Goal: Task Accomplishment & Management: Complete application form

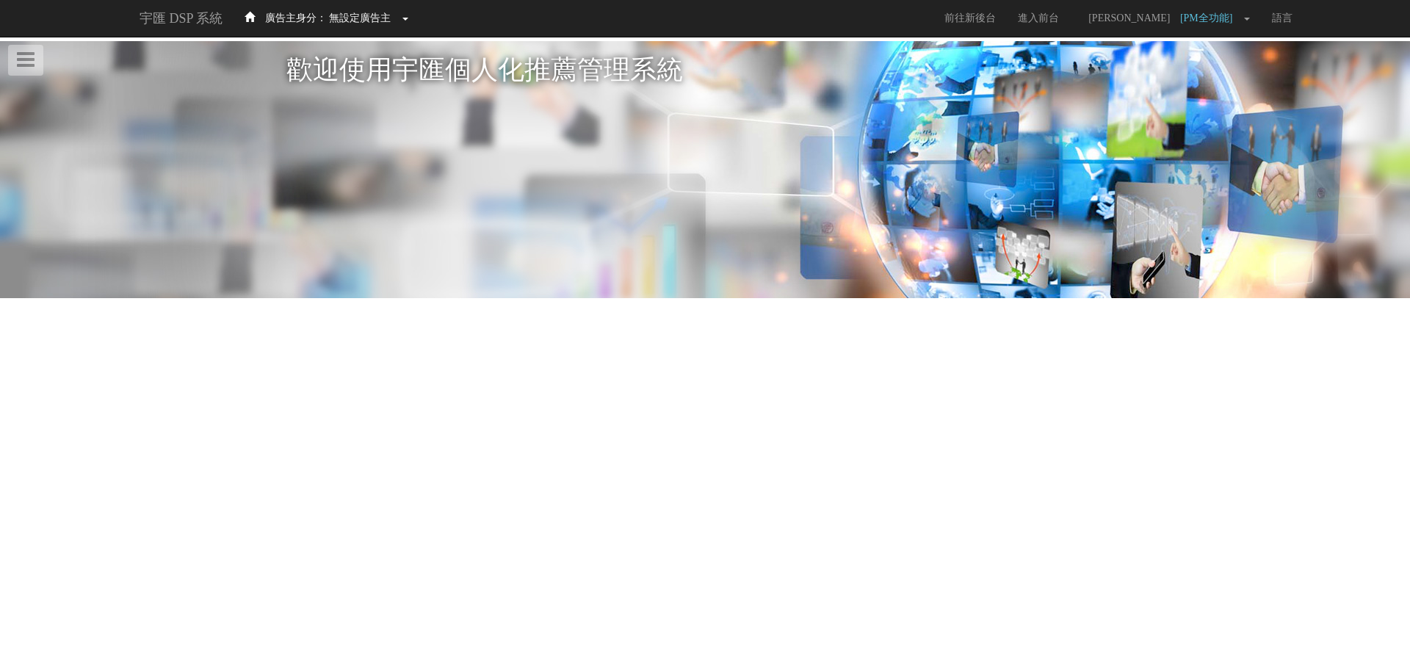
click at [336, 12] on span "無設定廣告主" at bounding box center [360, 17] width 62 height 11
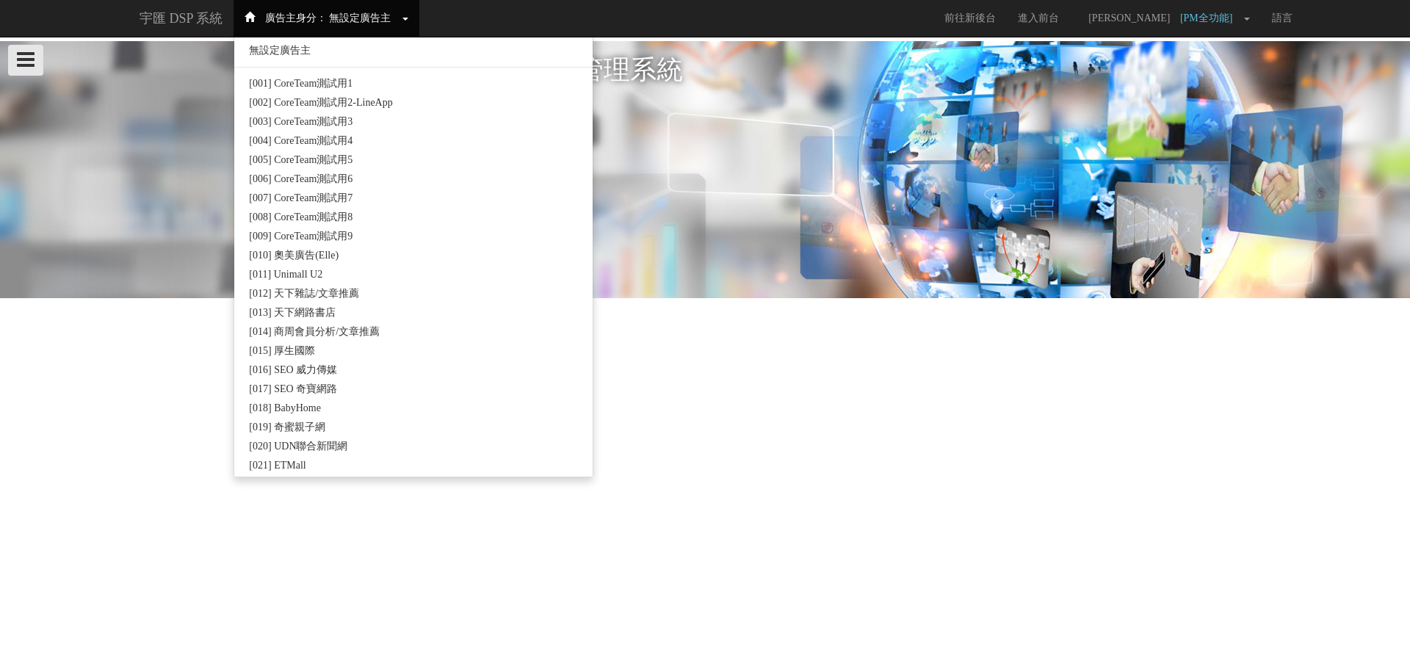
click at [31, 59] on icon at bounding box center [26, 59] width 18 height 21
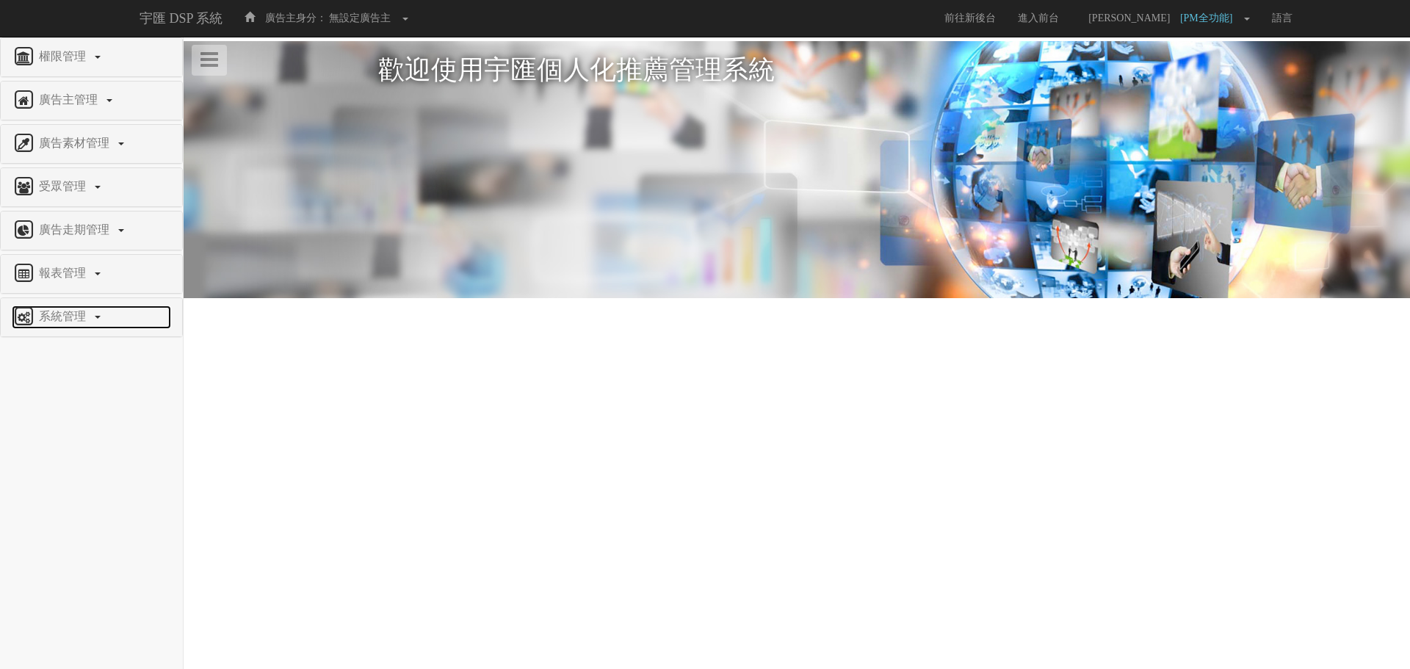
click at [88, 325] on link "系統管理" at bounding box center [91, 318] width 159 height 24
click at [73, 505] on span "廣告驗證設定" at bounding box center [48, 502] width 73 height 11
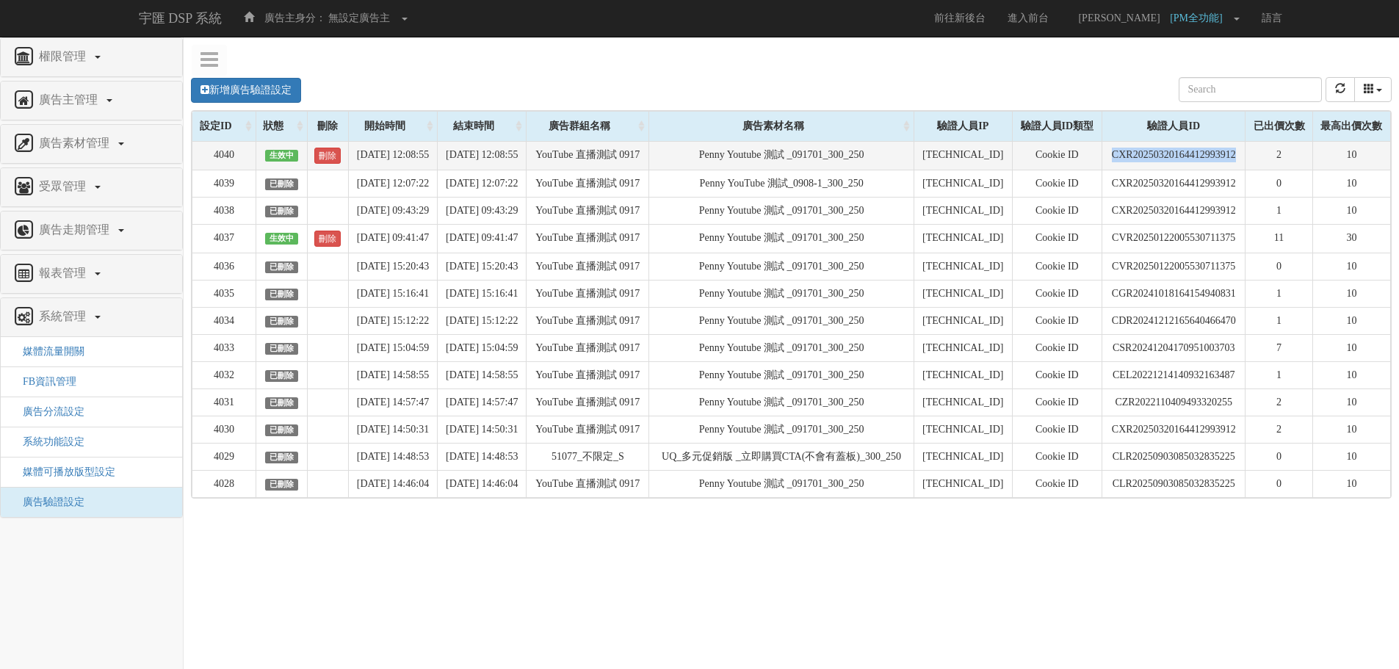
drag, startPoint x: 1108, startPoint y: 154, endPoint x: 1247, endPoint y: 153, distance: 138.8
click at [1246, 153] on td "CXR20250320164412993912" at bounding box center [1174, 155] width 143 height 29
copy td "CXR20250320164412993912"
click at [321, 154] on link "刪除" at bounding box center [327, 156] width 26 height 16
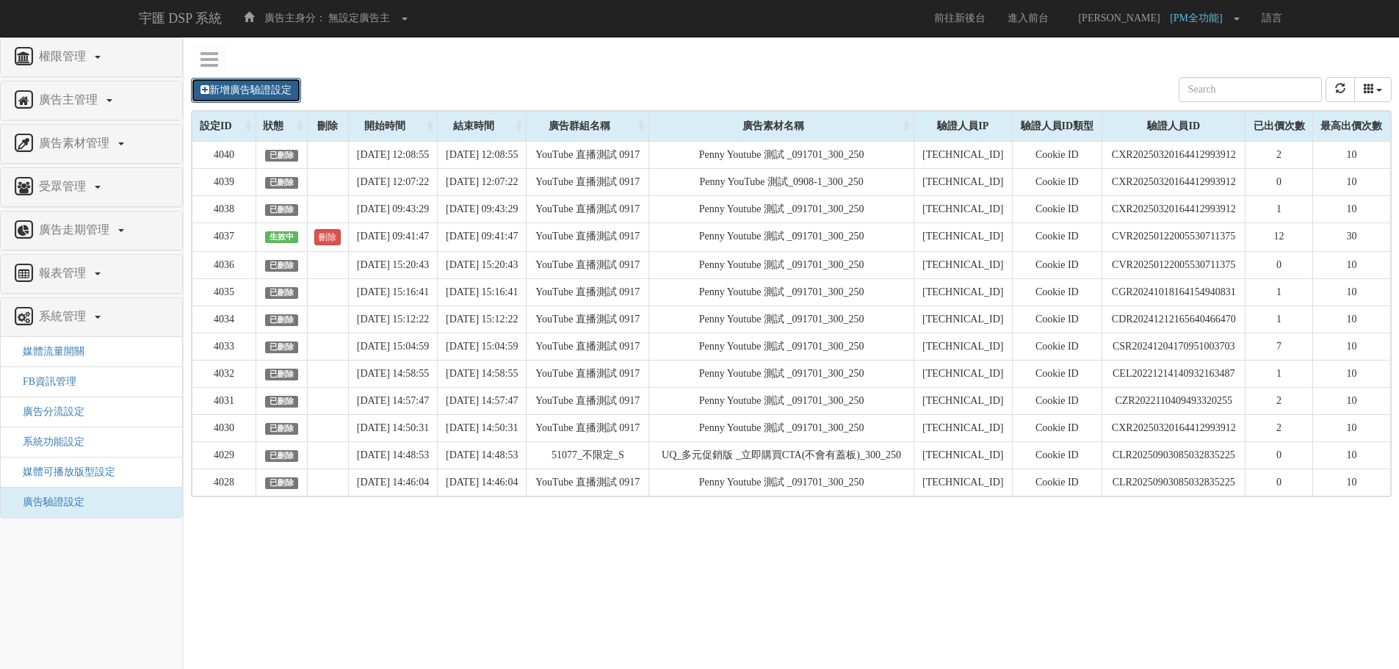
click at [292, 95] on link "新增廣告驗證設定" at bounding box center [246, 90] width 110 height 25
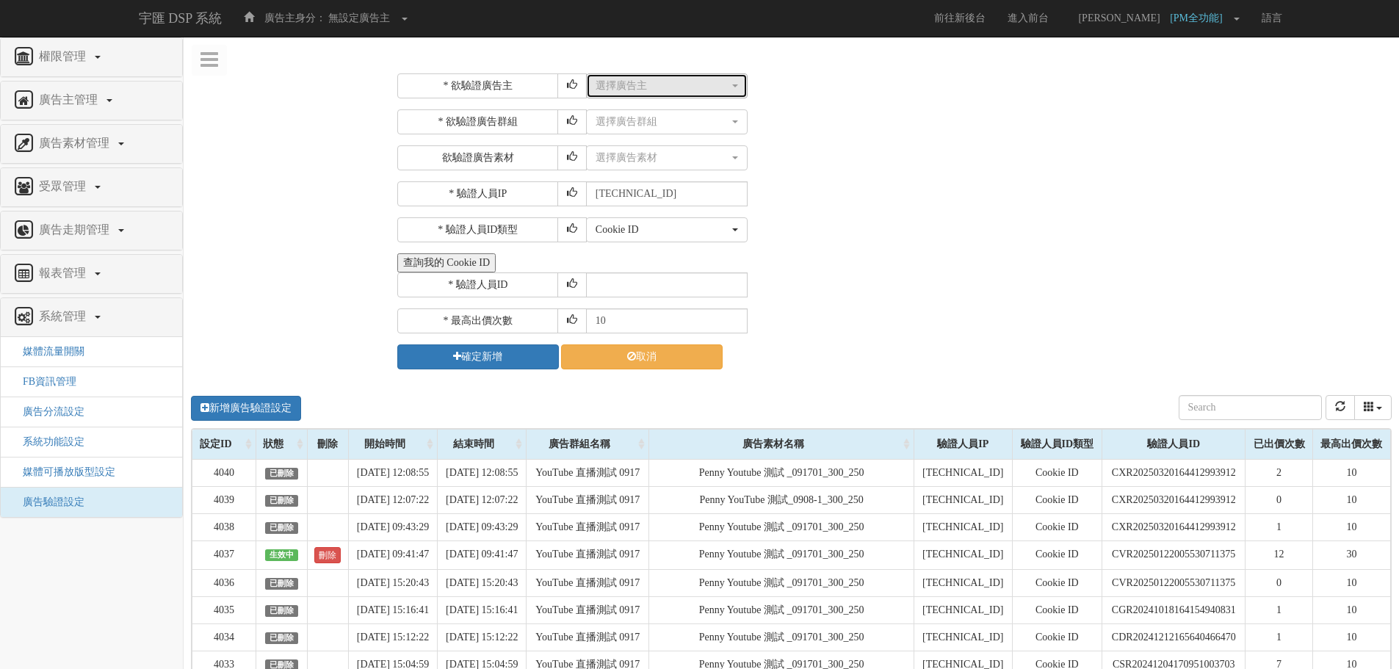
click at [641, 98] on button "選擇廣告主" at bounding box center [667, 85] width 162 height 25
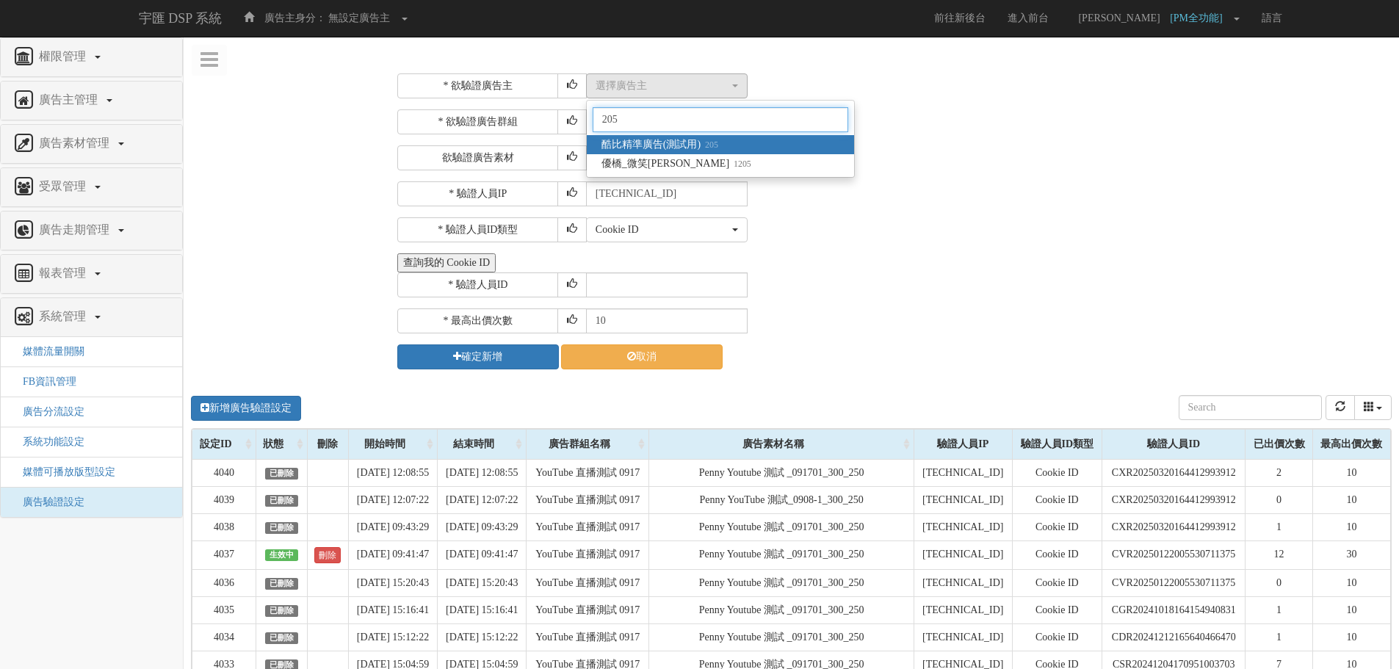
type input "205"
click at [721, 137] on link "酷比精準廣告(測試用) 205" at bounding box center [720, 144] width 267 height 19
select select "205"
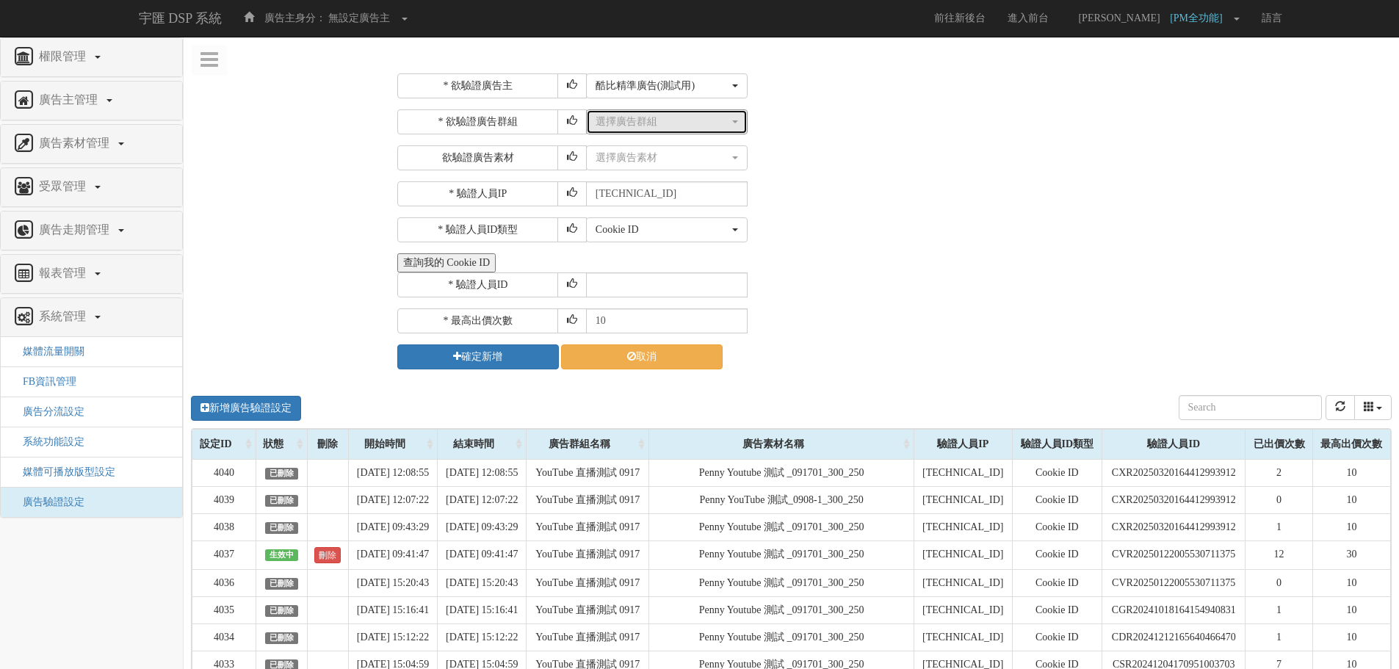
click at [715, 123] on div "選擇廣告群組" at bounding box center [663, 122] width 134 height 15
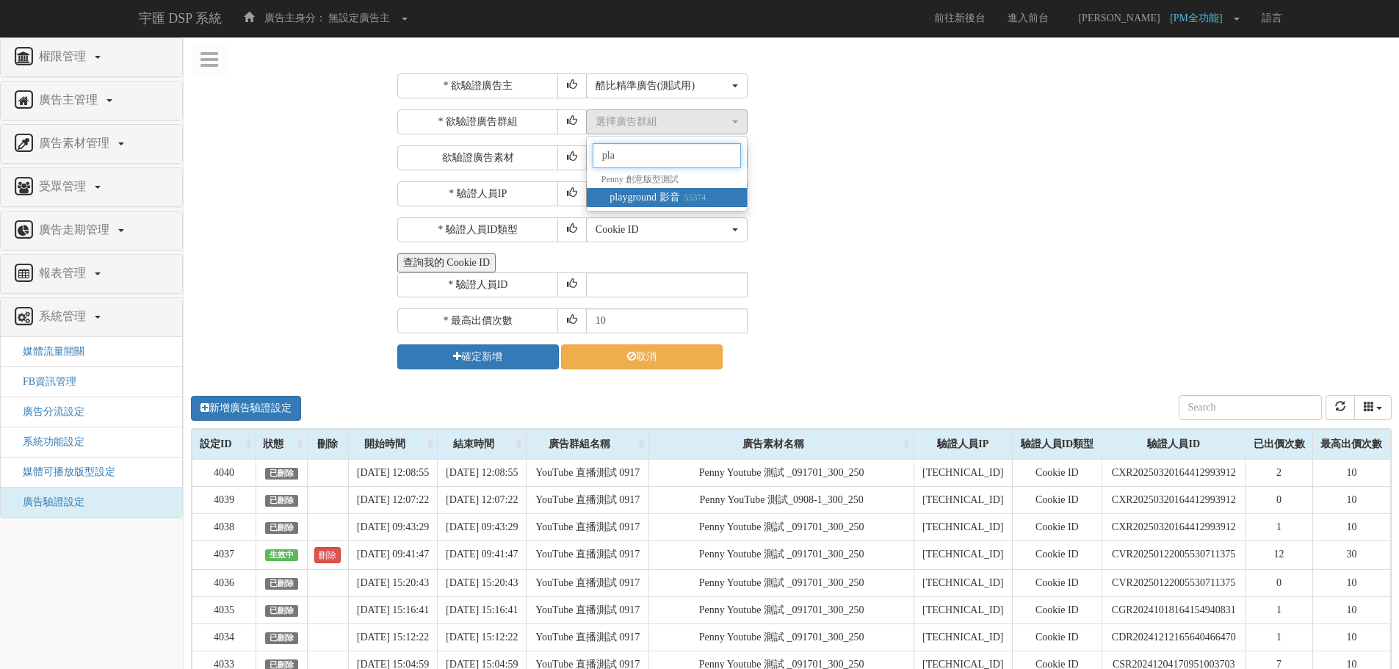
type input "pla"
click at [698, 197] on small "55374" at bounding box center [693, 197] width 26 height 10
select select "55374"
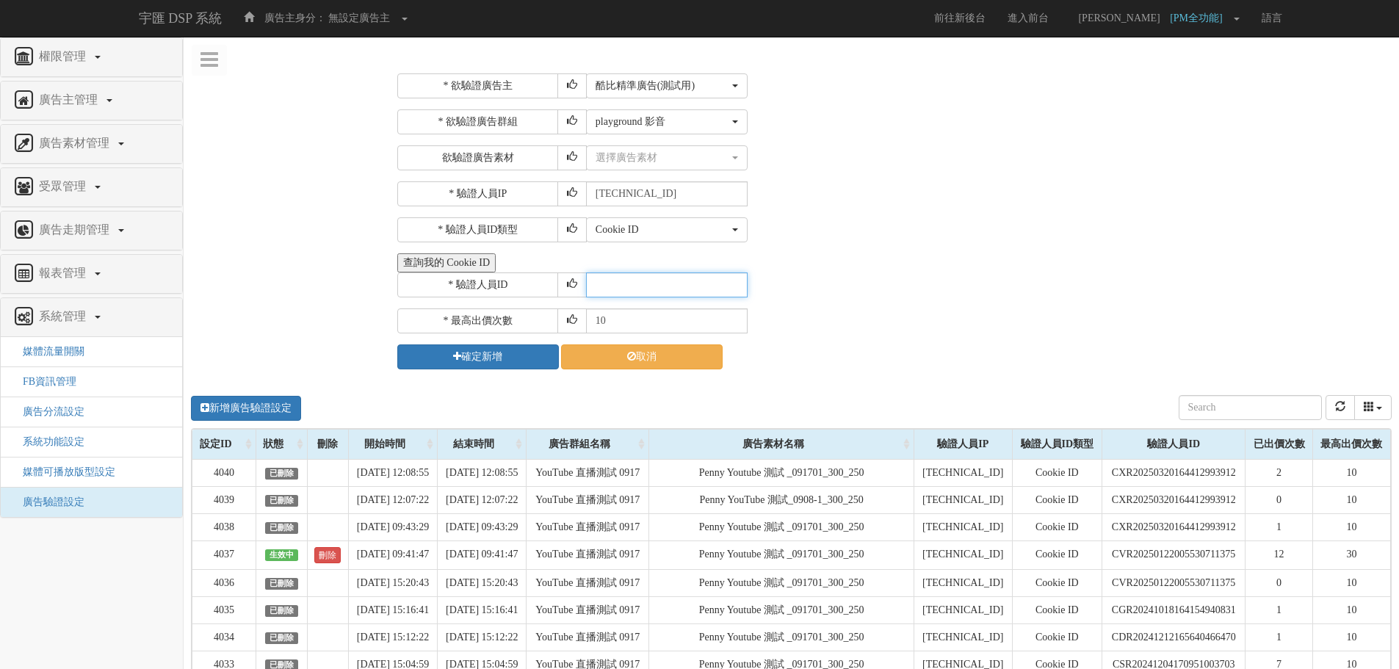
click at [652, 284] on input "text" at bounding box center [667, 285] width 162 height 25
paste input "CXR20250320164412993912"
type input "CXR20250320164412993912"
click at [663, 159] on div "選擇廣告素材" at bounding box center [663, 158] width 134 height 15
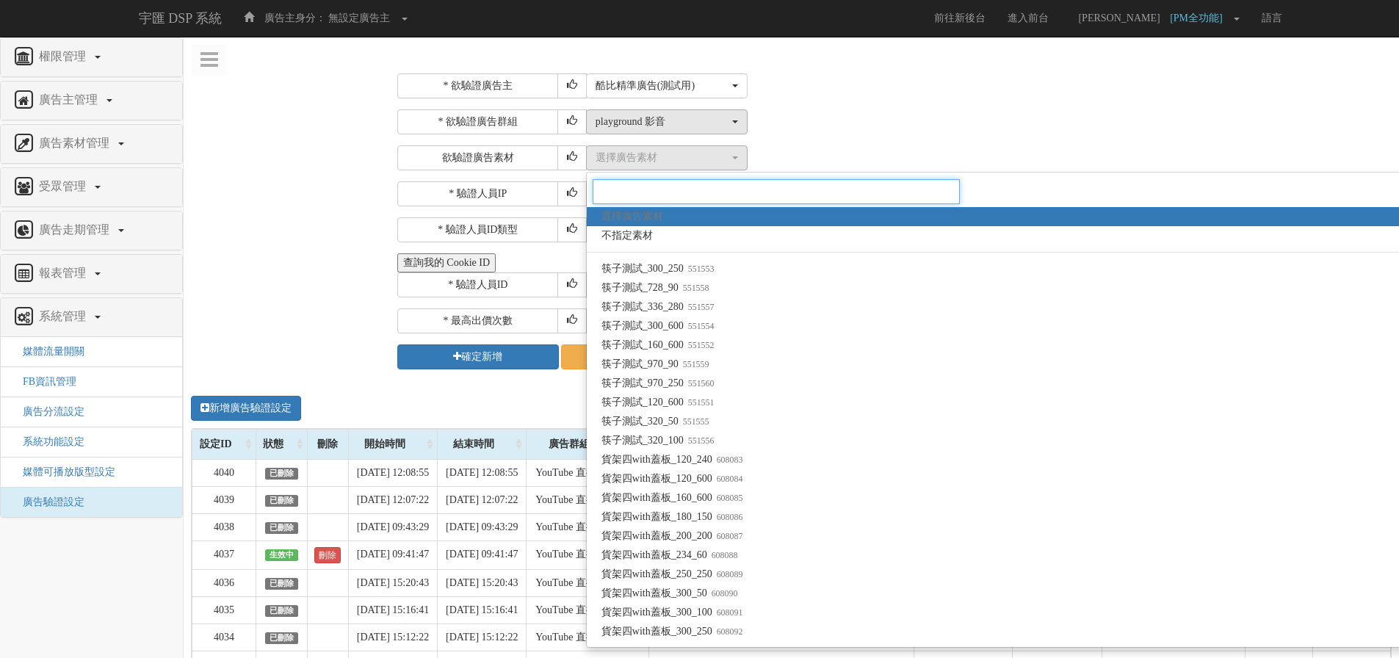
paste input "1575026"
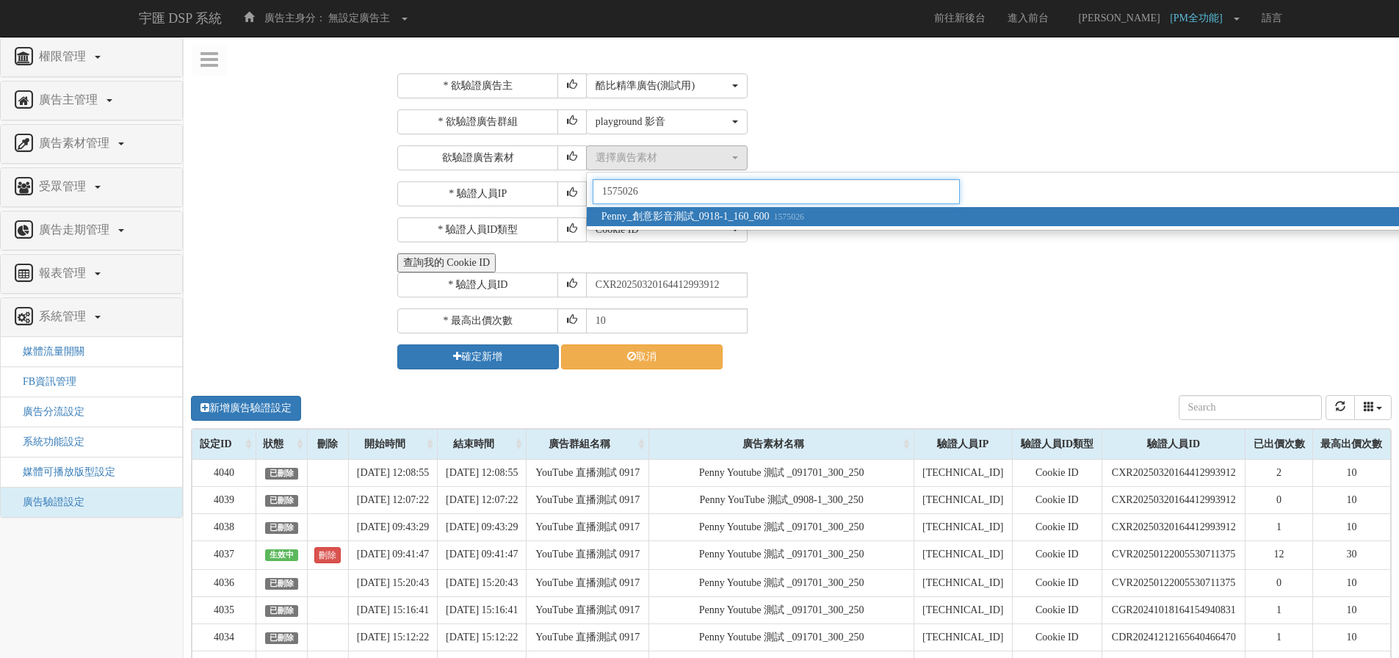
type input "1575026"
click at [724, 218] on span "Penny_創意影音測試_0918-1_160_600 1575026" at bounding box center [703, 216] width 203 height 15
select select "1575026"
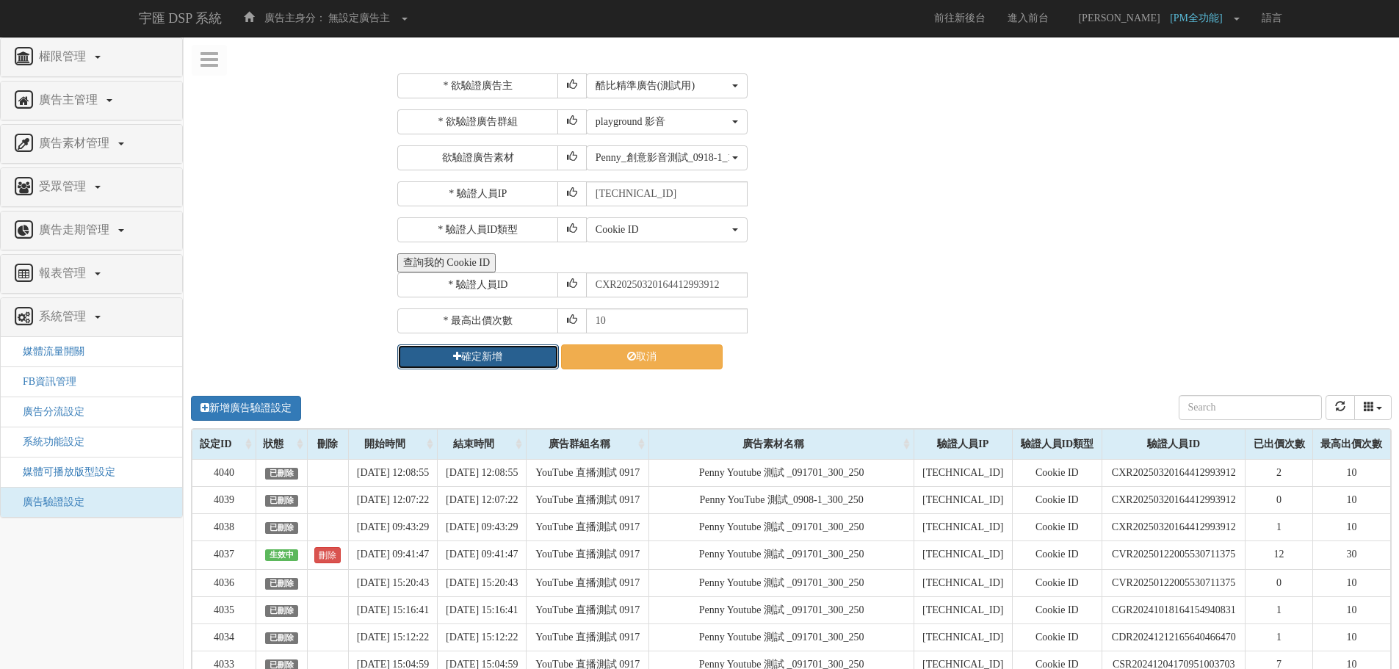
click at [498, 362] on button "確定新增" at bounding box center [478, 356] width 162 height 25
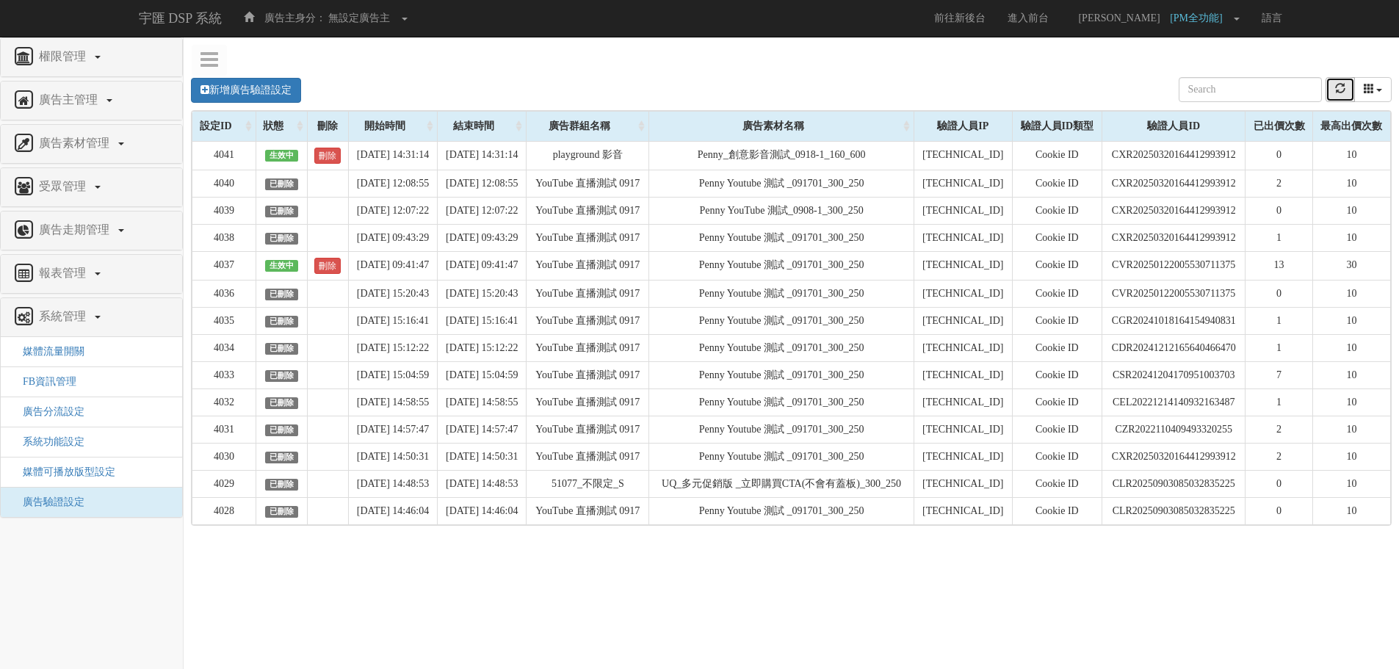
click at [1335, 96] on button "refresh" at bounding box center [1340, 89] width 29 height 25
click at [273, 93] on link "新增廣告驗證設定" at bounding box center [246, 90] width 110 height 25
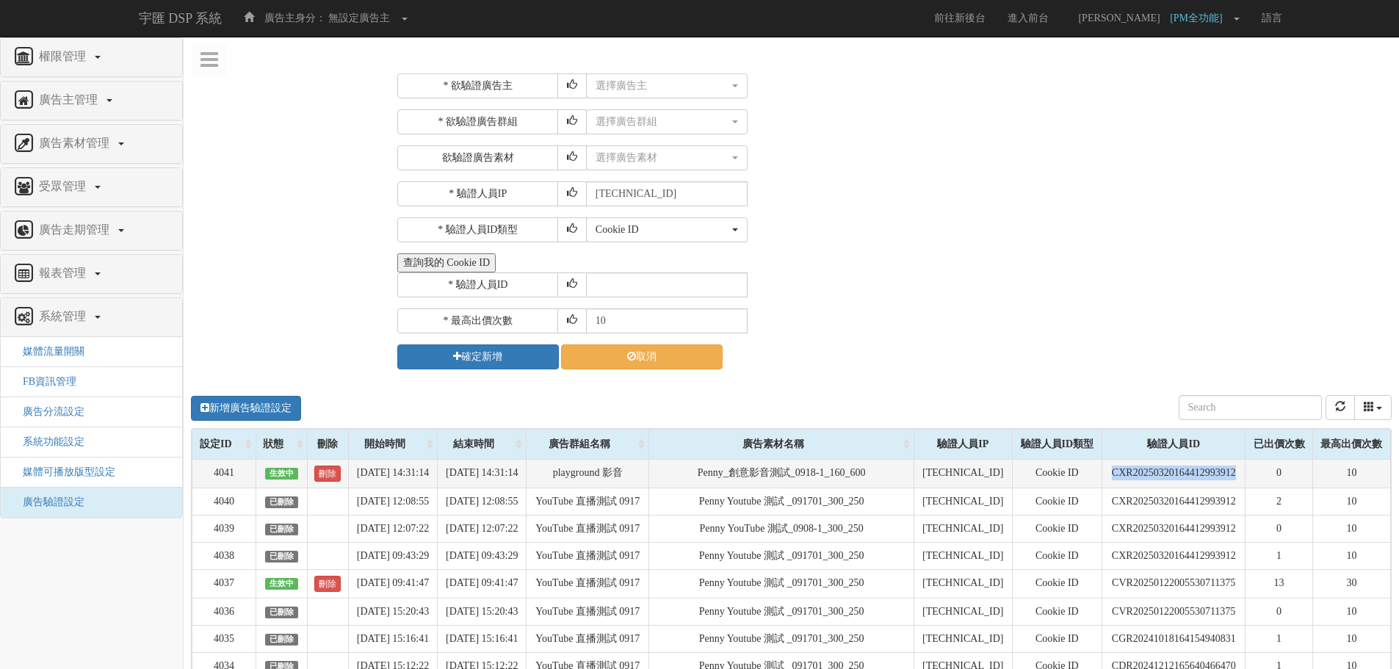
drag, startPoint x: 1247, startPoint y: 476, endPoint x: 1106, endPoint y: 469, distance: 140.5
click at [1106, 469] on td "CXR20250320164412993912" at bounding box center [1174, 473] width 143 height 29
copy td "CXR20250320164412993912"
click at [445, 257] on button "查詢我的 Cookie ID" at bounding box center [446, 262] width 98 height 19
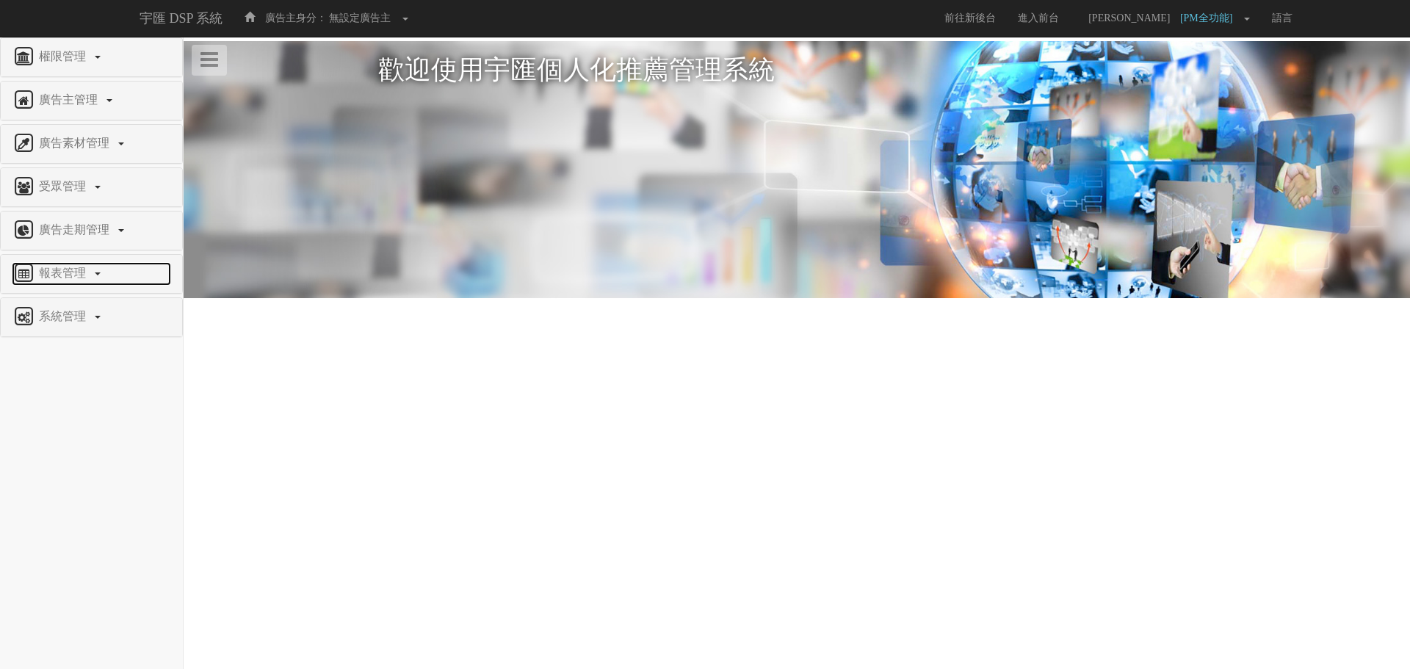
click at [70, 268] on span "報表管理" at bounding box center [64, 273] width 58 height 12
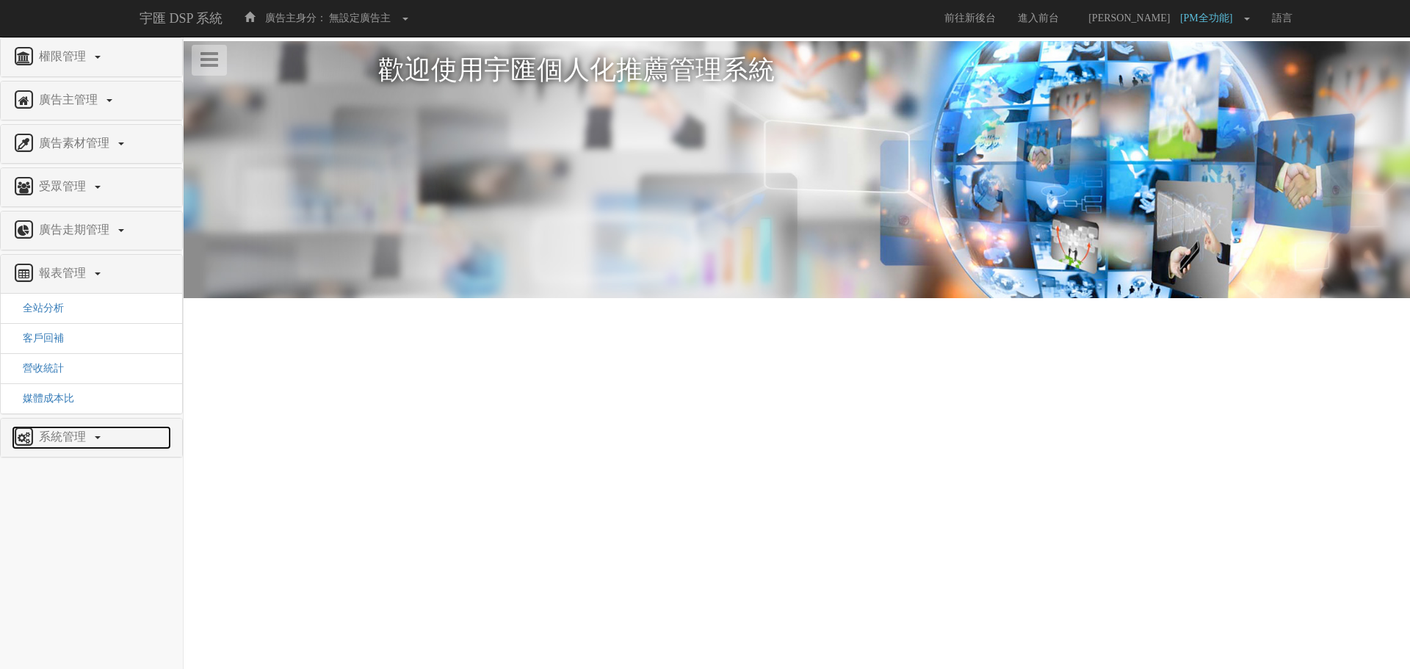
click at [89, 438] on span "系統管理" at bounding box center [64, 436] width 58 height 12
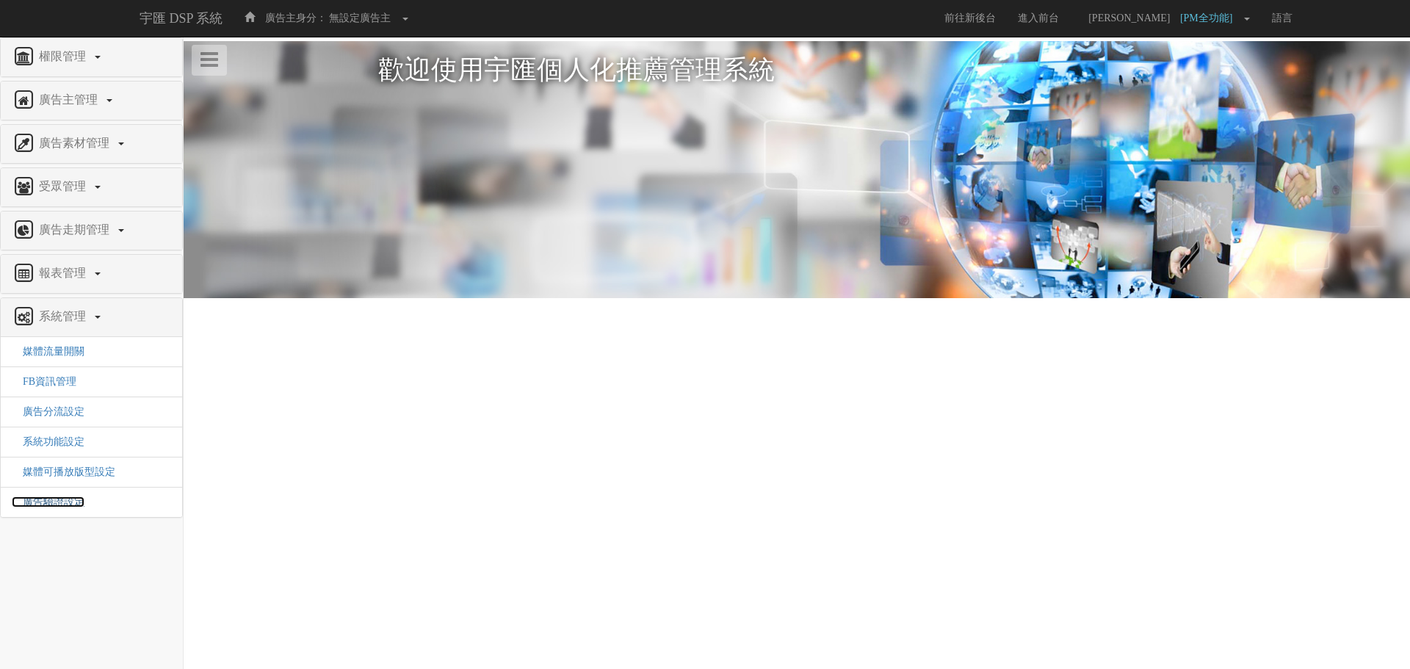
click at [76, 501] on span "廣告驗證設定" at bounding box center [48, 502] width 73 height 11
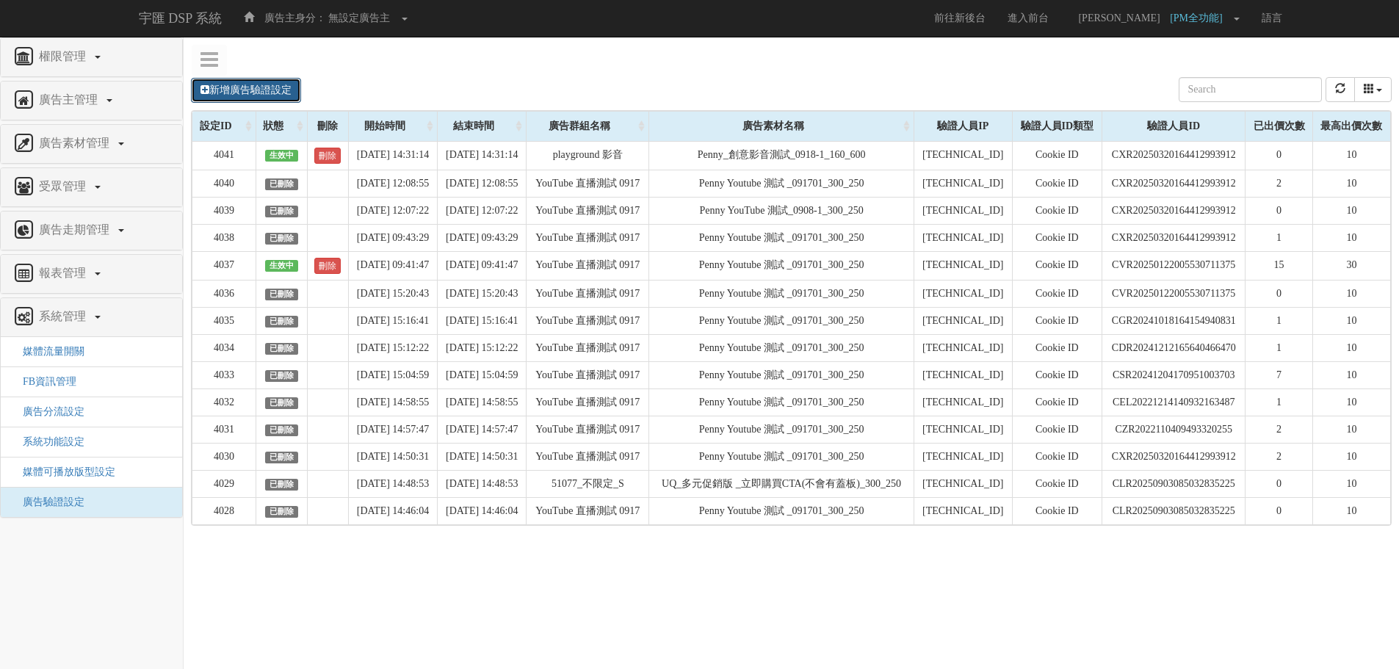
click at [252, 93] on link "新增廣告驗證設定" at bounding box center [246, 90] width 110 height 25
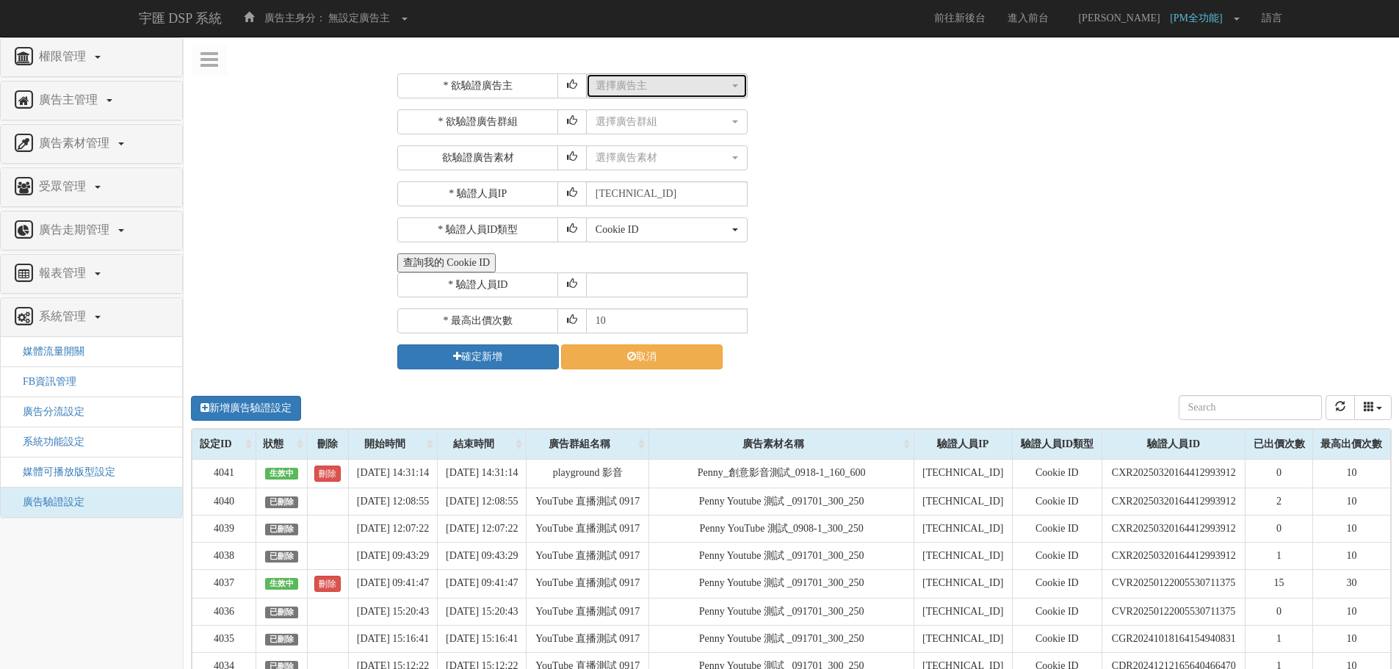
click at [614, 84] on div "選擇廣告主" at bounding box center [663, 86] width 134 height 15
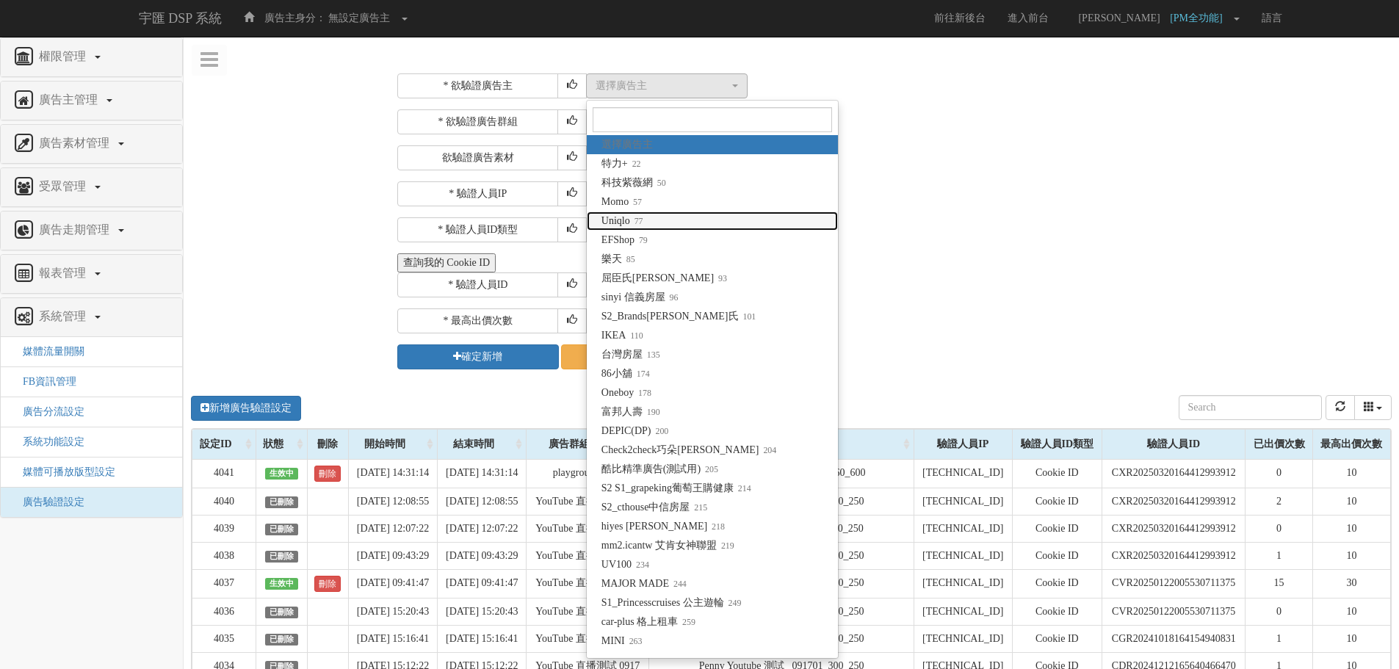
click at [654, 222] on link "Uniqlo 77" at bounding box center [712, 221] width 251 height 19
select select "77"
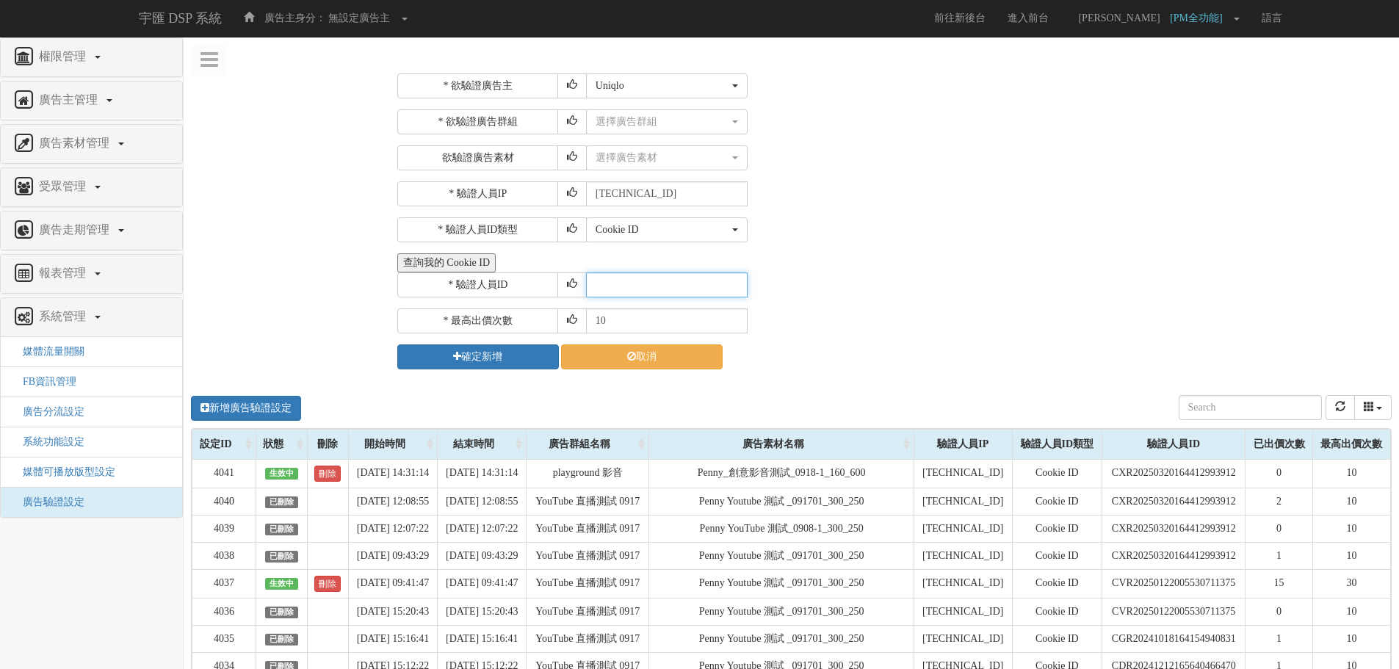
click at [690, 281] on input "text" at bounding box center [667, 285] width 162 height 25
paste input "https://ad.scupio.com/preview/Index.aspx?id=4f767ec6-b86a-4847-adba-5e0716f677b5"
type input "https://ad.scupio.com/preview/Index.aspx?id=4f767ec6-b86a-4847-adba-5e0716f677b5"
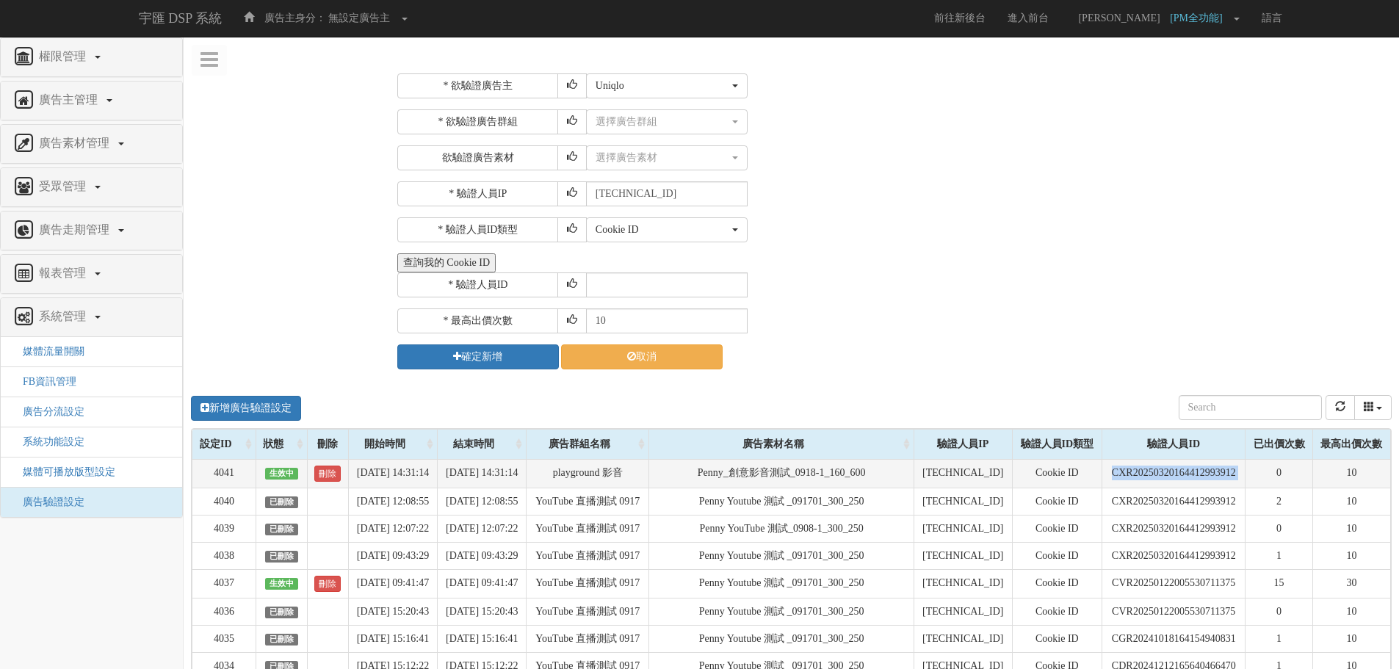
drag, startPoint x: 1255, startPoint y: 475, endPoint x: 1099, endPoint y: 476, distance: 156.5
click at [1099, 476] on tr "4041 生效中 刪除 2025-09-18 14:31:14 2025-09-19 14:31:14 playground 影音 Penny_創意影音測試_…" at bounding box center [791, 473] width 1199 height 29
copy tr "CXR20250320164412993912"
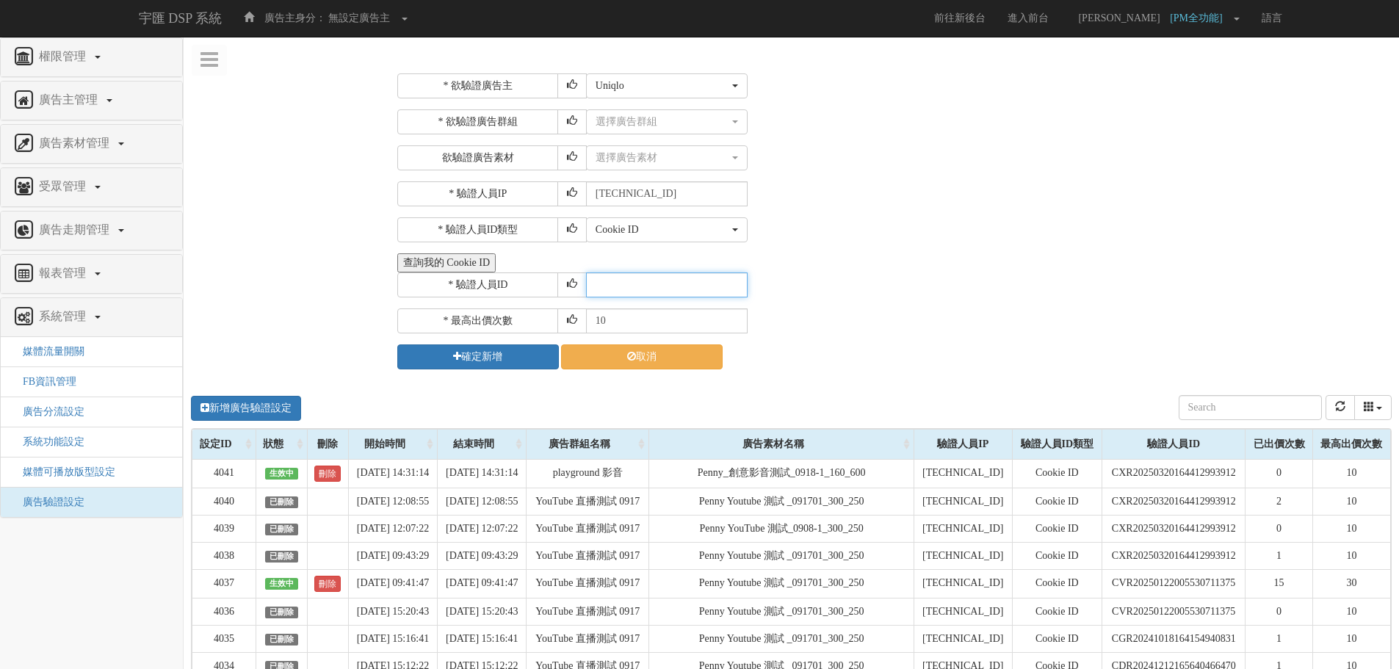
click at [635, 292] on input "text" at bounding box center [667, 285] width 162 height 25
paste input "CXR20250320164412993912"
type input "CXR20250320164412993912"
click at [624, 154] on div "選擇廣告素材" at bounding box center [663, 158] width 134 height 15
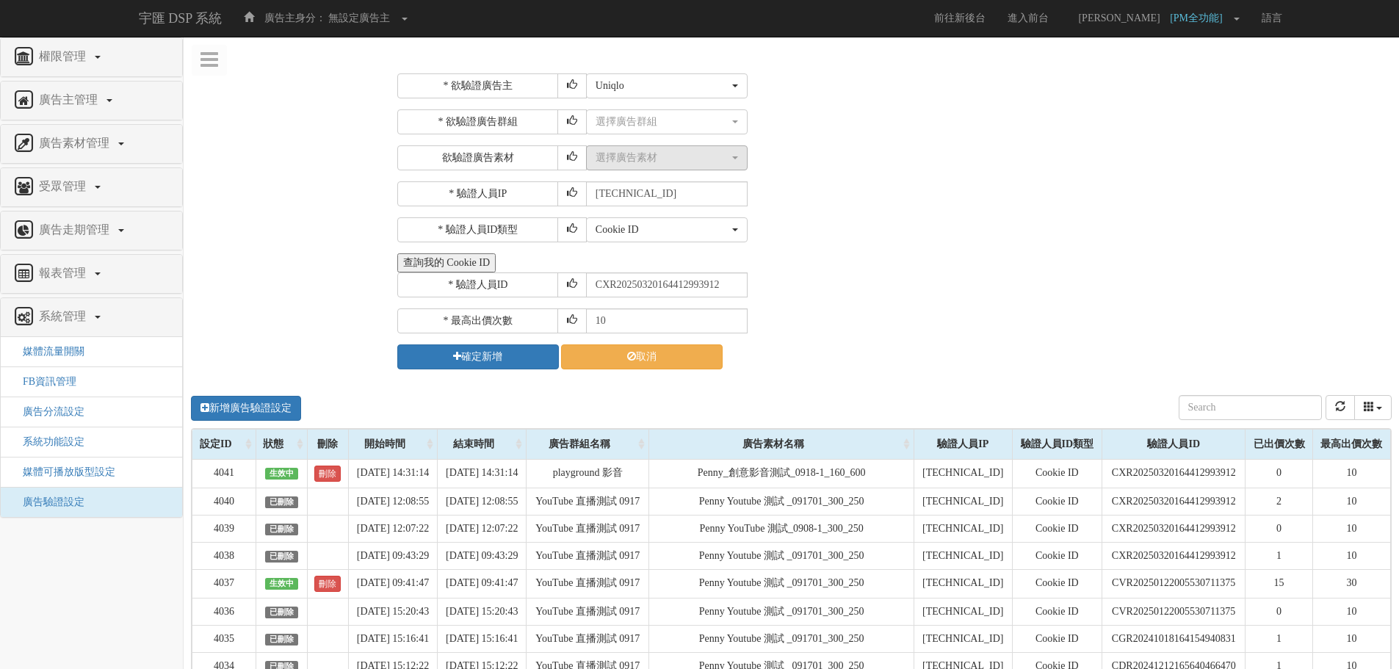
scroll to position [0, 0]
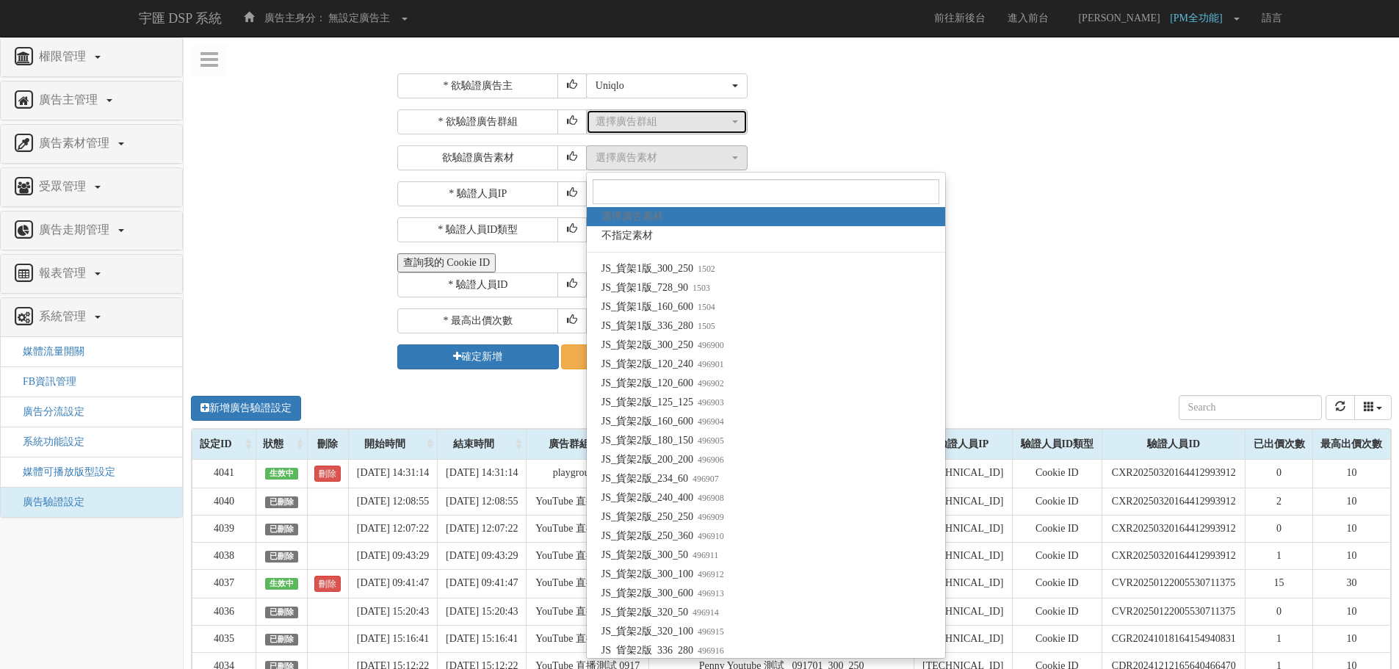
click at [629, 121] on div "選擇廣告群組" at bounding box center [663, 122] width 134 height 15
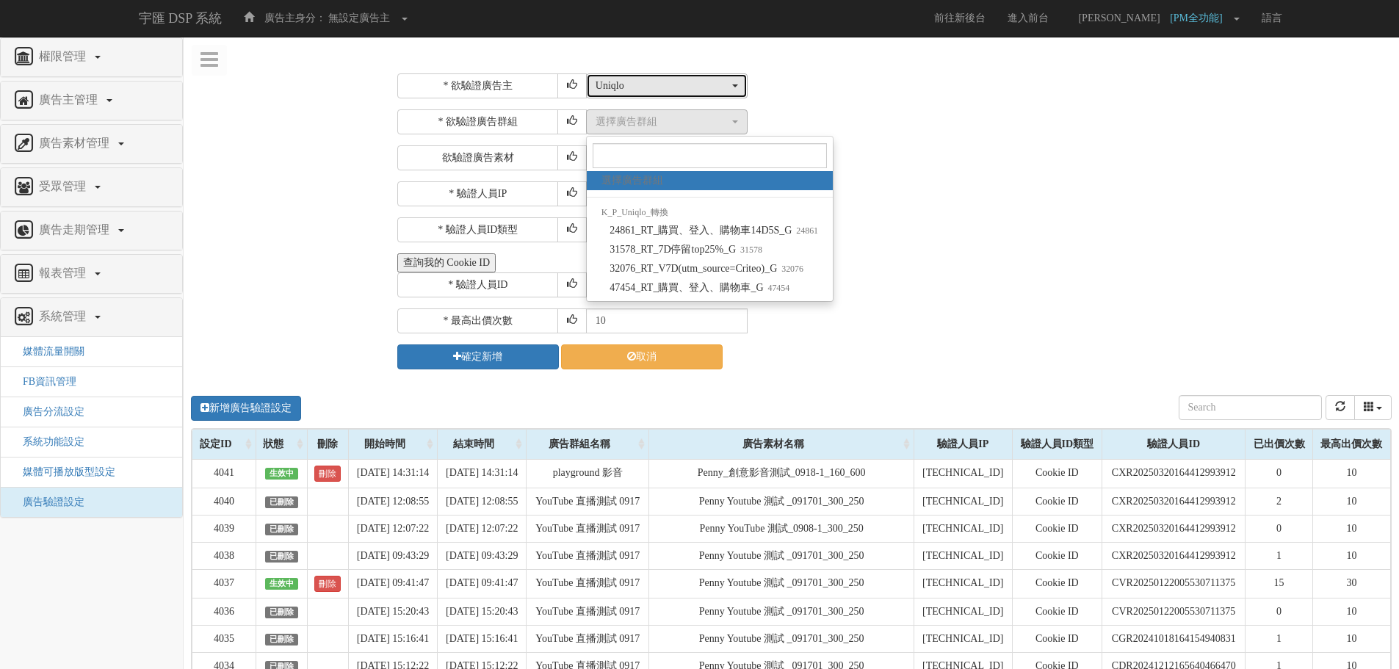
click at [639, 90] on div "Uniqlo" at bounding box center [663, 86] width 134 height 15
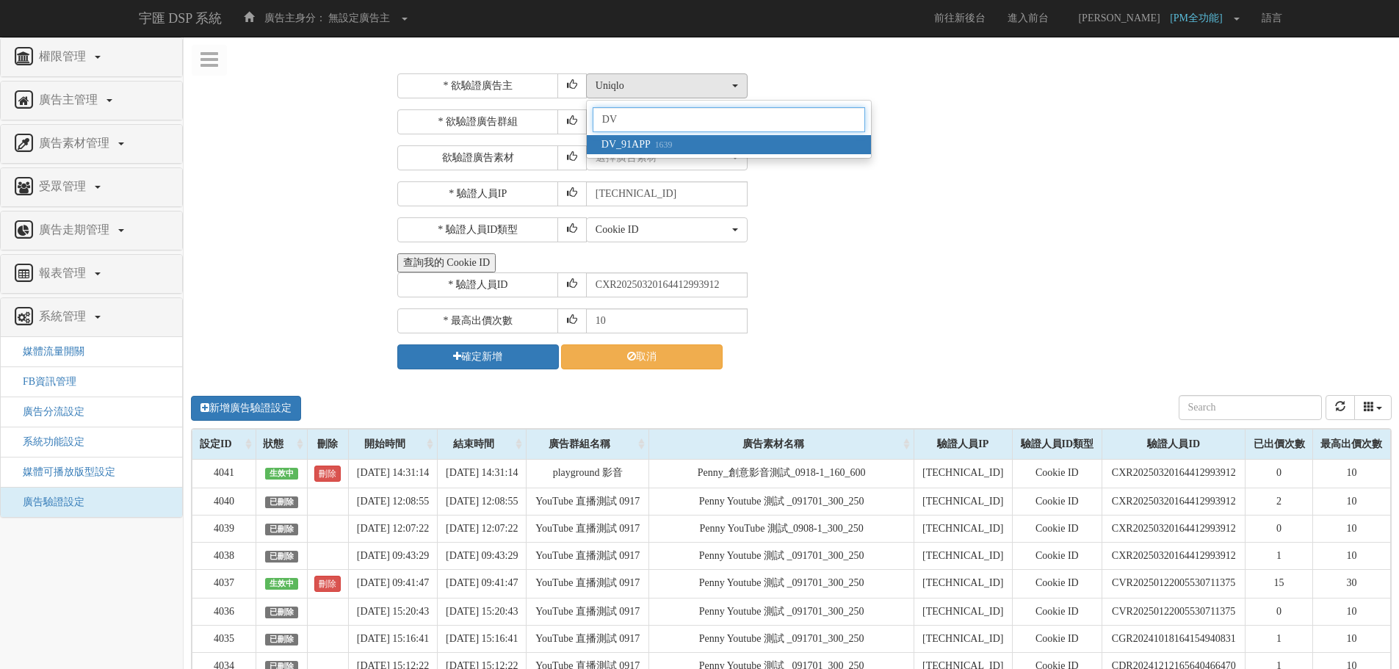
type input "DV"
click at [649, 148] on span "DV_91APP 1639" at bounding box center [637, 144] width 71 height 15
select select "1639"
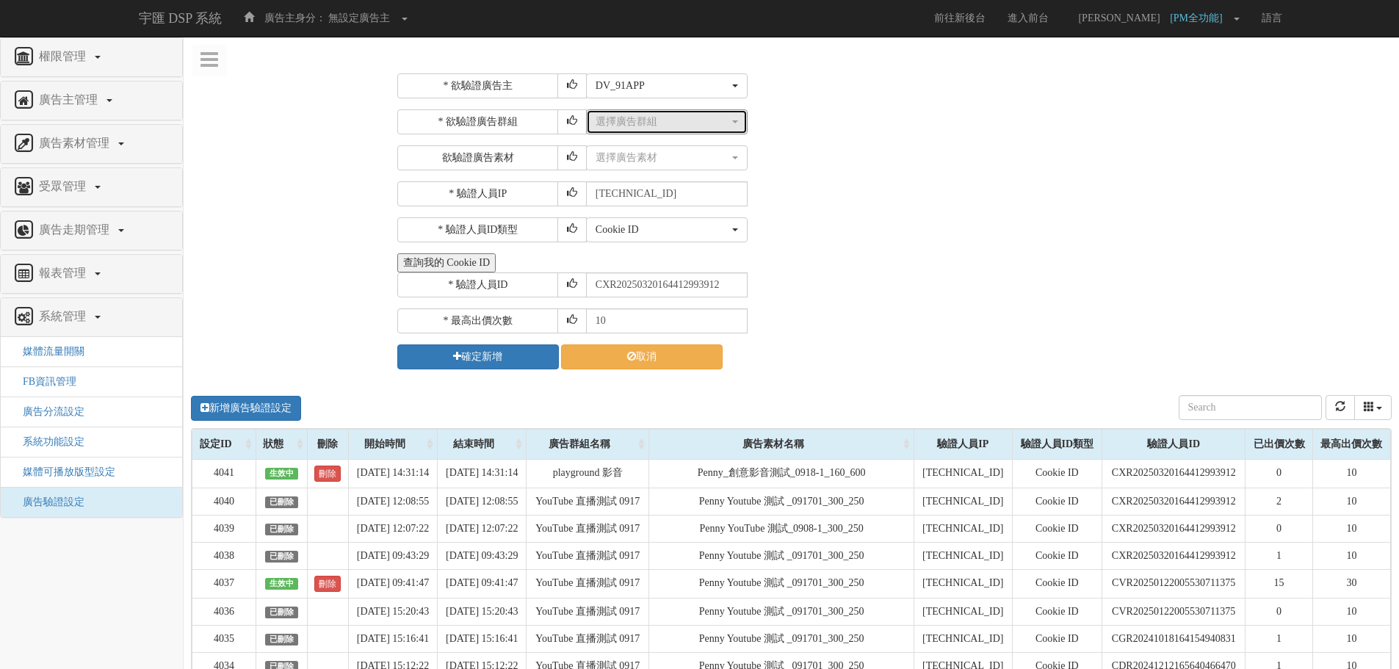
click at [661, 123] on div "選擇廣告群組" at bounding box center [663, 122] width 134 height 15
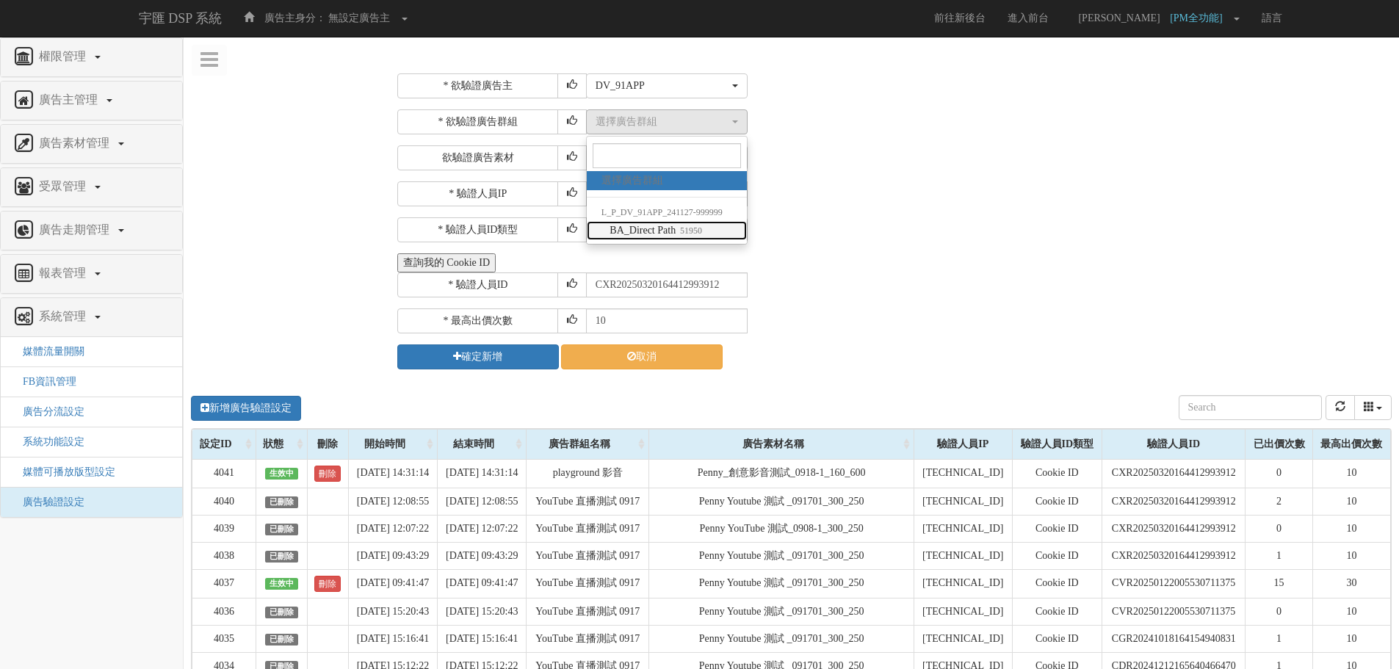
click at [676, 234] on span "BA_Direct Path 51950" at bounding box center [656, 230] width 93 height 15
select select "51950"
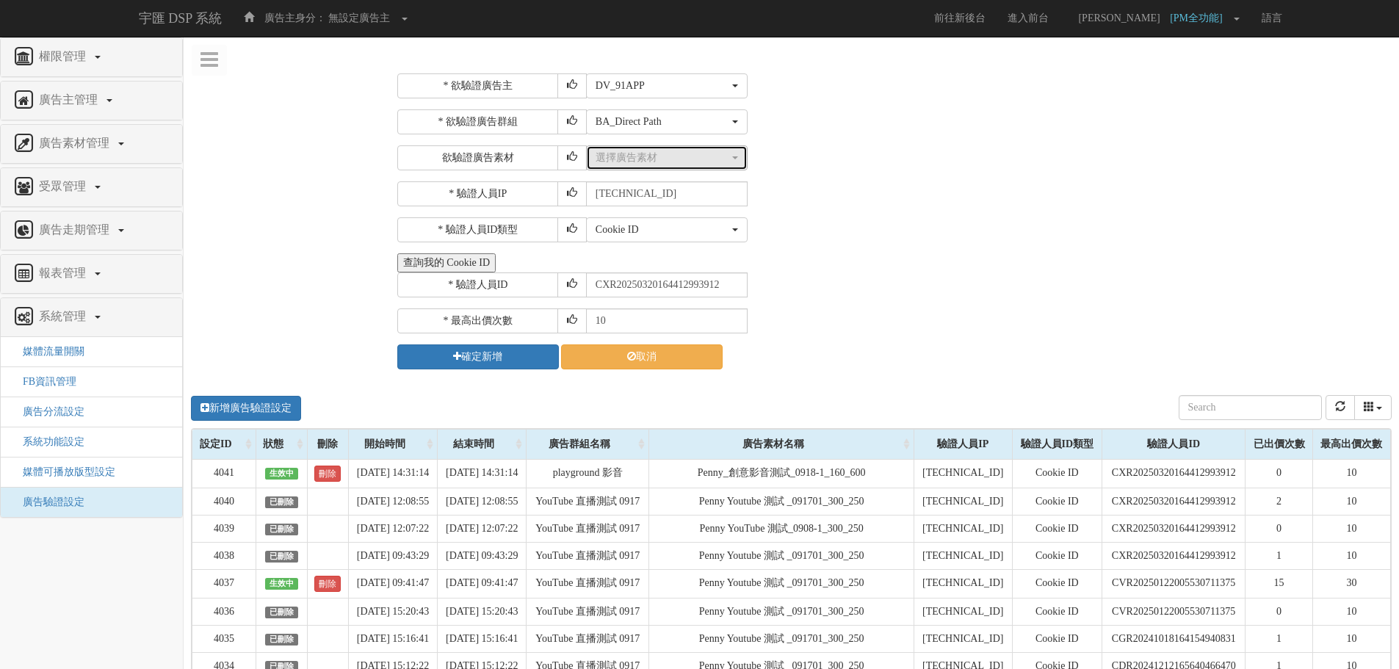
click at [666, 165] on button "選擇廣告素材" at bounding box center [667, 157] width 162 height 25
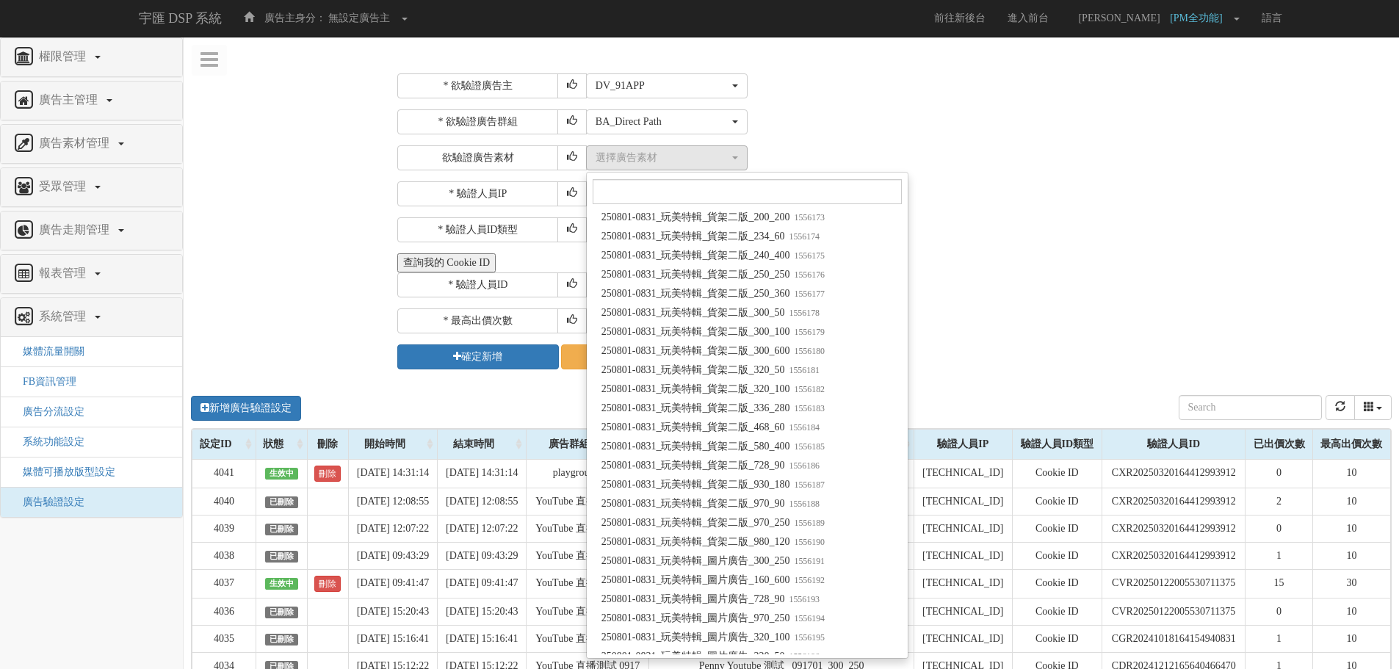
scroll to position [19207, 0]
click at [663, 217] on span "250801-0831_玩美特輯_貨架二版_160_600 1556171" at bounding box center [713, 216] width 223 height 15
select select "1556171"
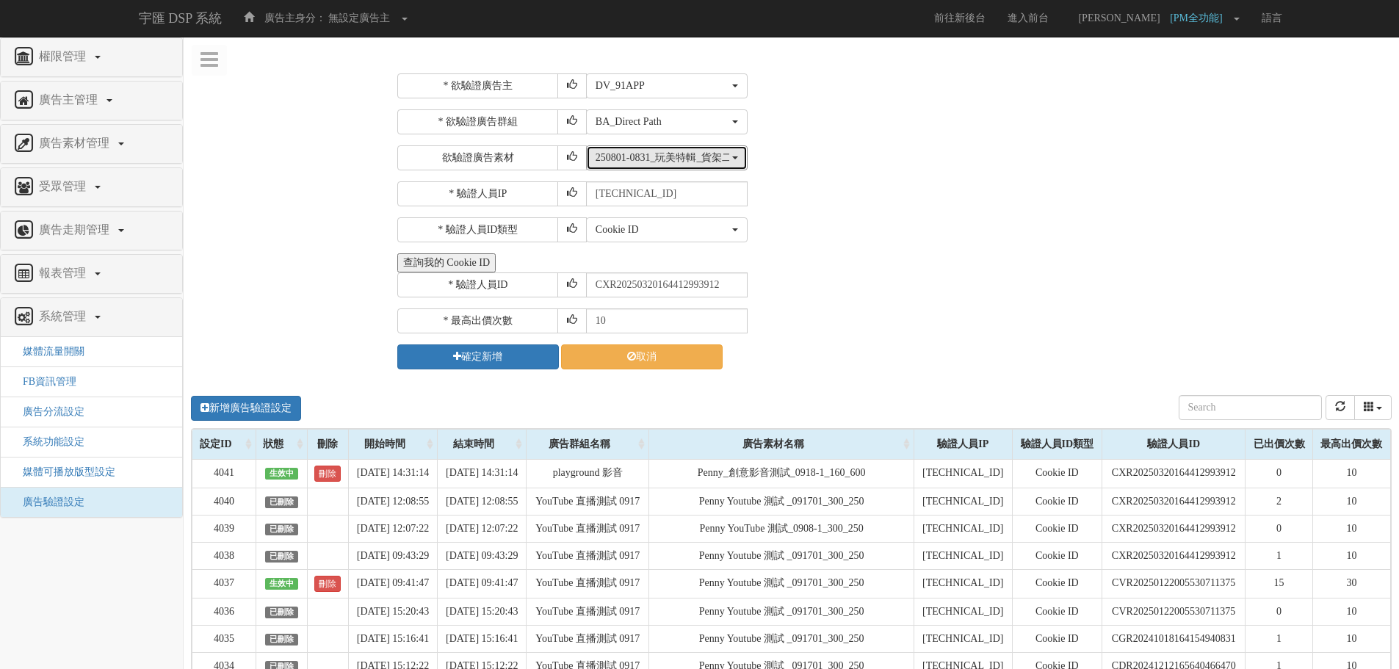
scroll to position [0, 0]
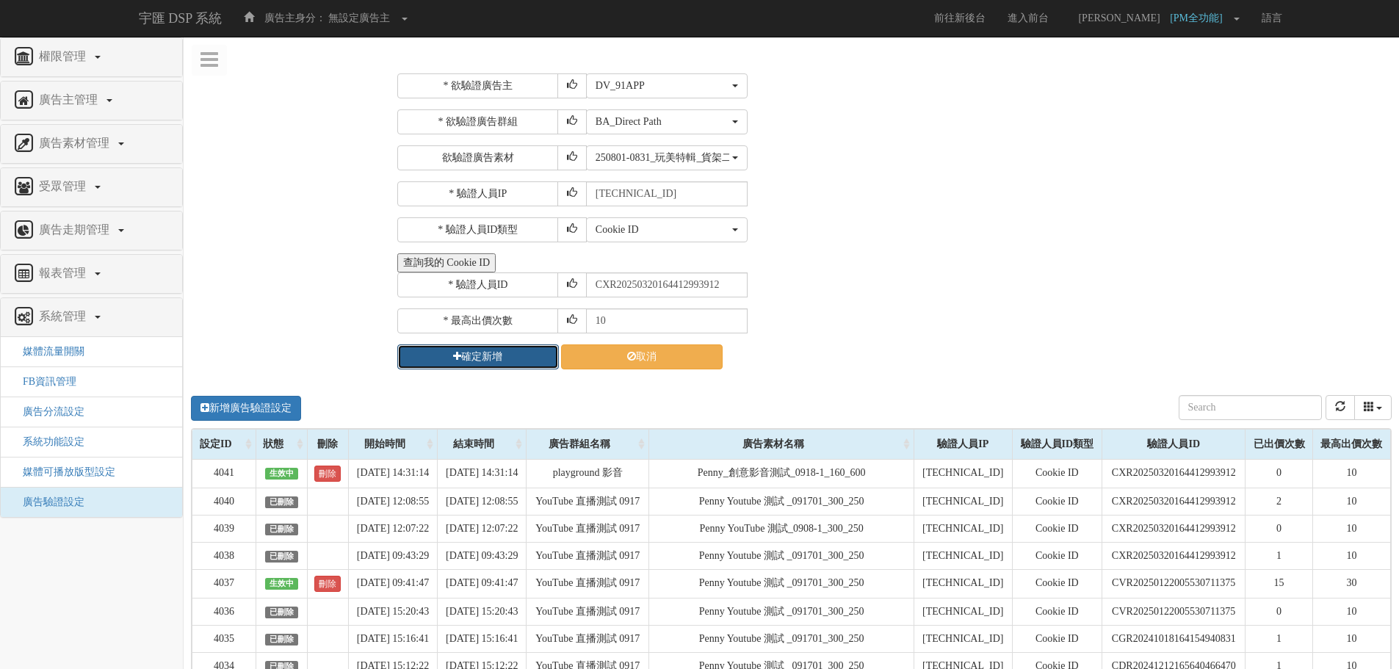
click at [486, 348] on button "確定新增" at bounding box center [478, 356] width 162 height 25
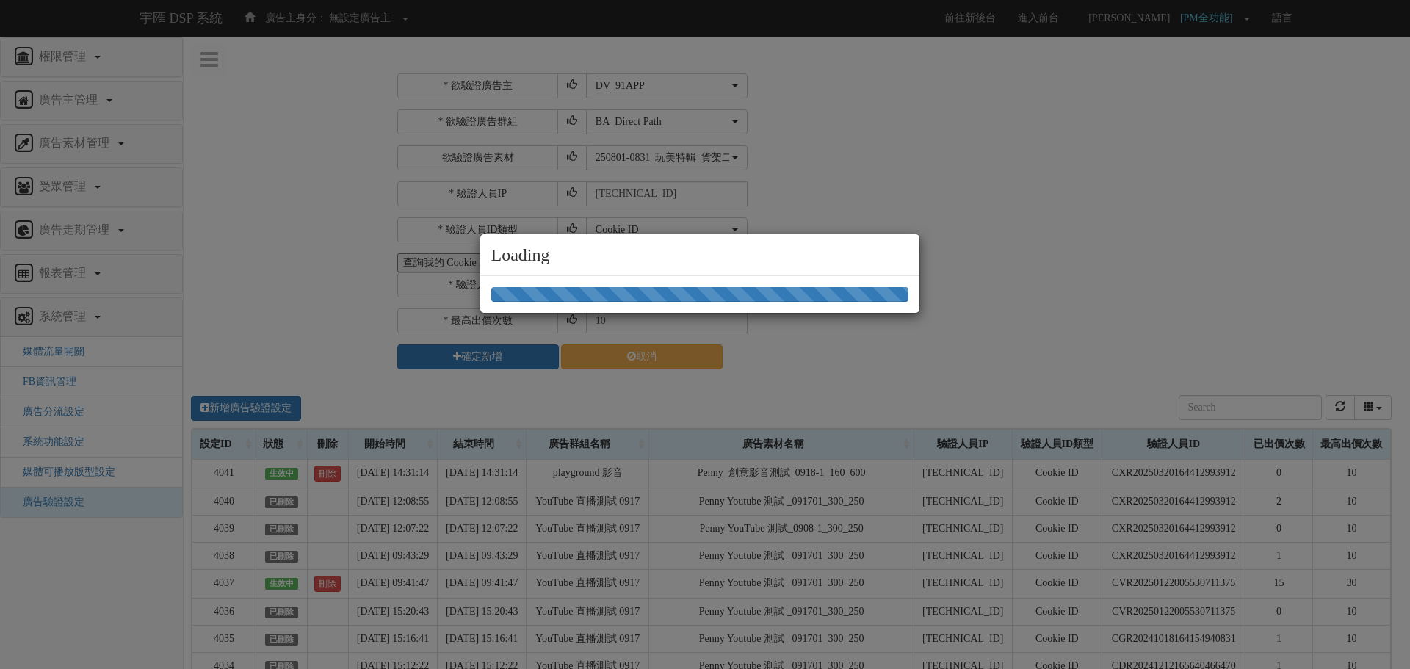
select select "1639"
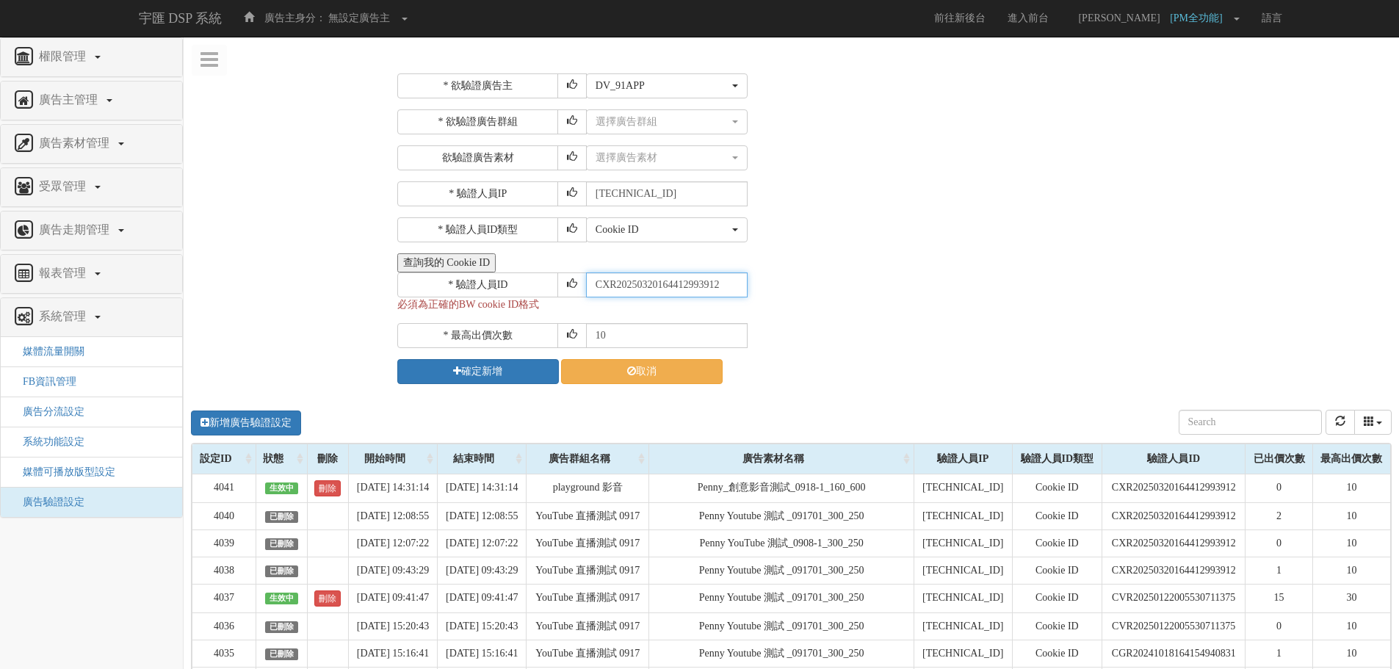
drag, startPoint x: 614, startPoint y: 292, endPoint x: 662, endPoint y: 299, distance: 48.2
click at [616, 292] on input "CXR20250320164412993912" at bounding box center [667, 285] width 162 height 25
type input "CXR20250320164412993912"
click at [464, 364] on button "確定新增" at bounding box center [478, 371] width 162 height 25
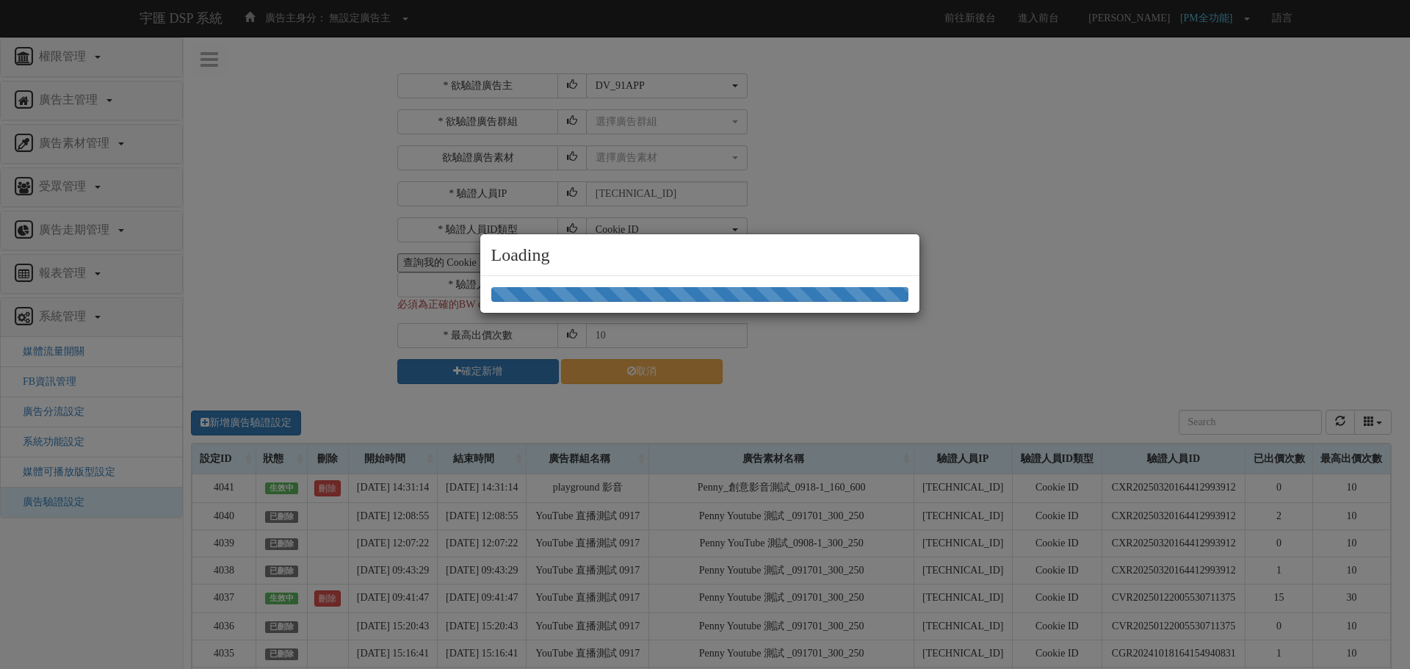
select select "1639"
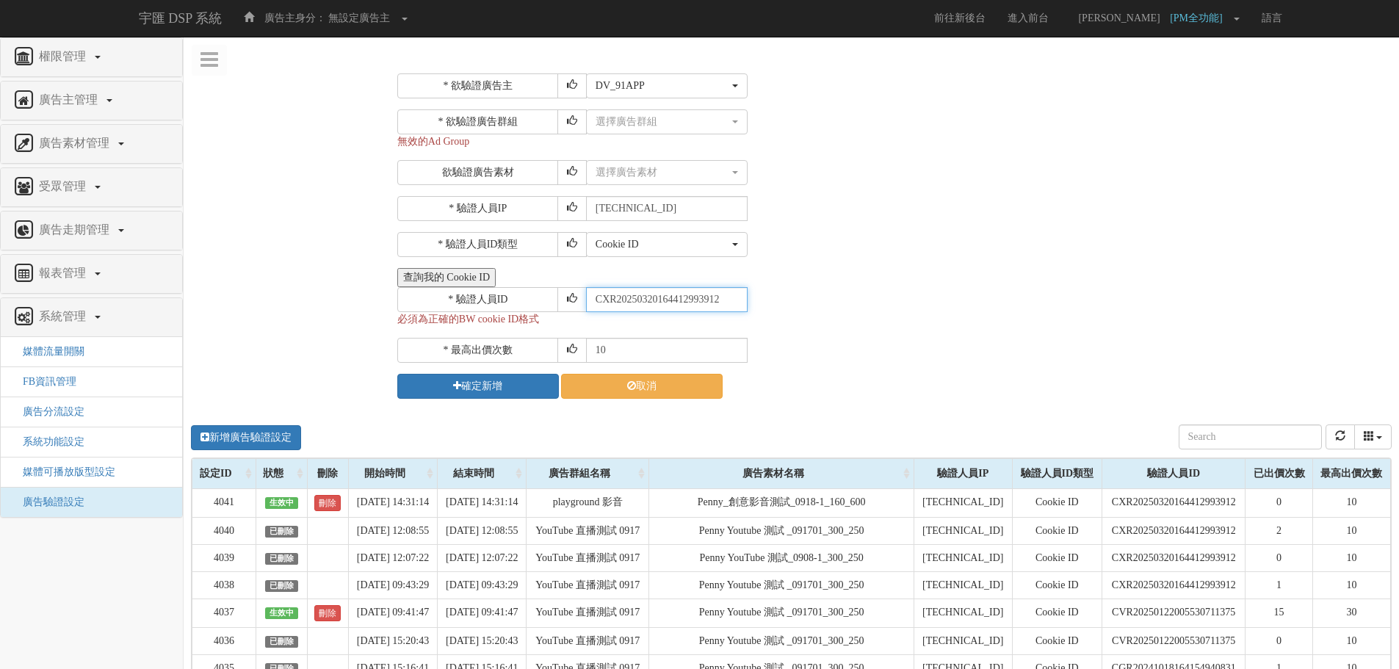
click at [733, 301] on input "CXR20250320164412993912" at bounding box center [667, 299] width 162 height 25
click at [597, 301] on input "CXR20250320164412993912" at bounding box center [667, 299] width 162 height 25
type input "CXR20250320164412993912"
click at [506, 384] on button "確定新增" at bounding box center [478, 386] width 162 height 25
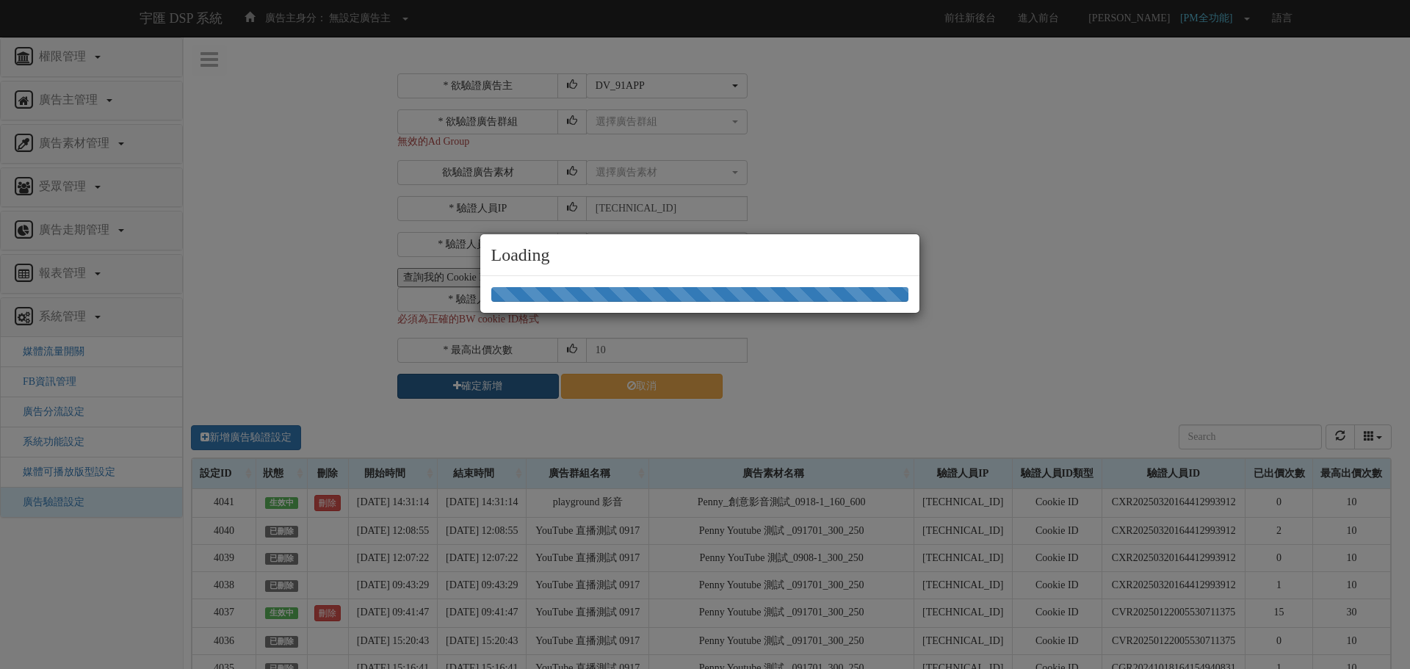
select select "1639"
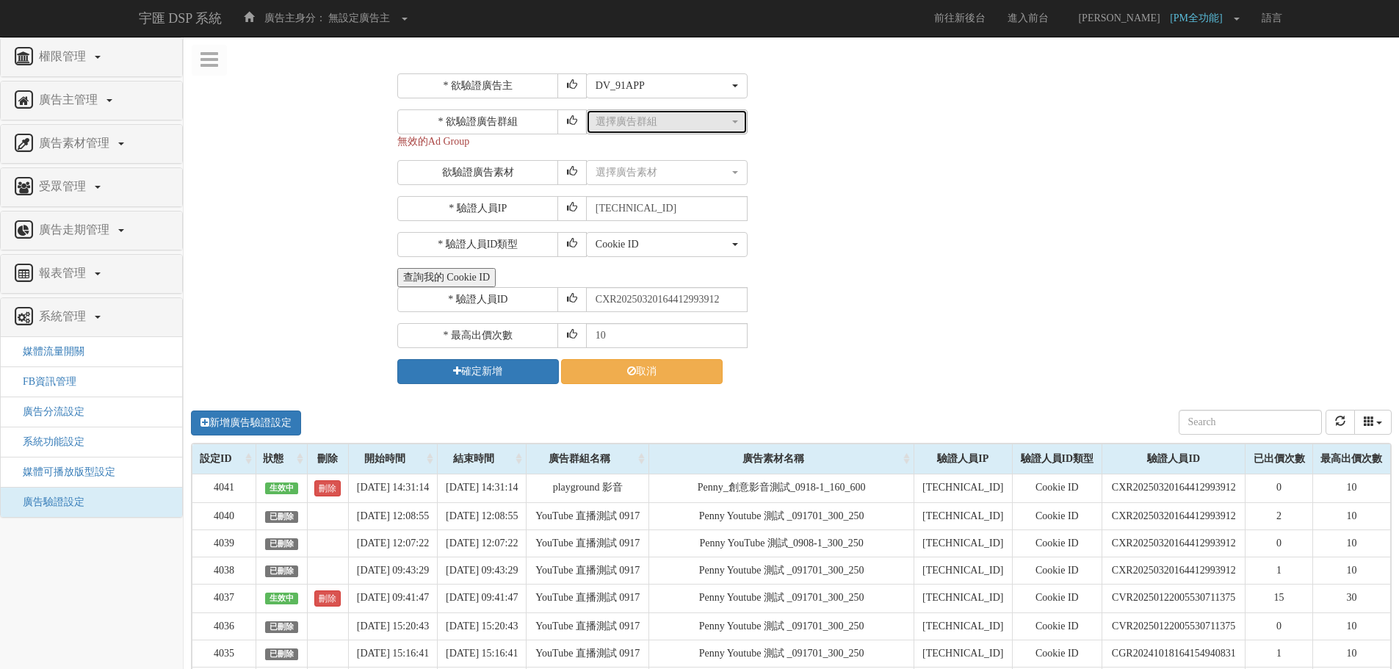
click at [670, 123] on div "選擇廣告群組" at bounding box center [663, 122] width 134 height 15
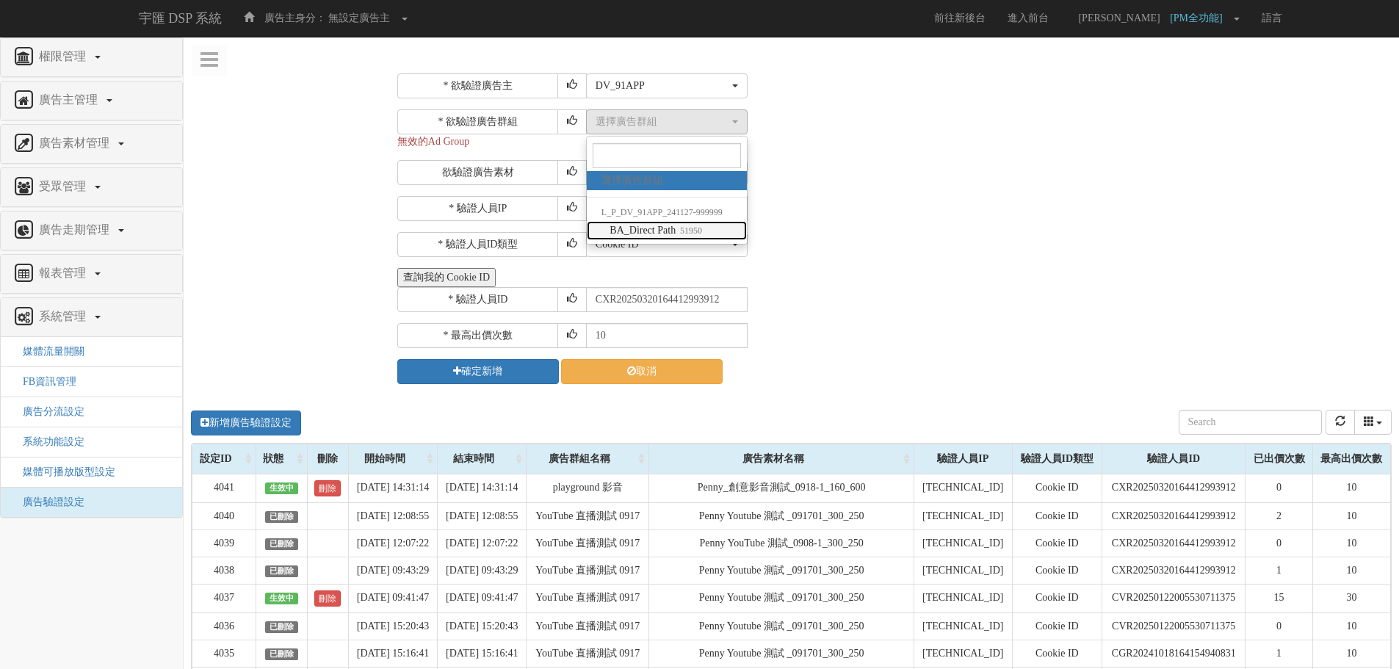
click at [663, 223] on link "BA_Direct Path 51950" at bounding box center [667, 230] width 160 height 19
select select "51950"
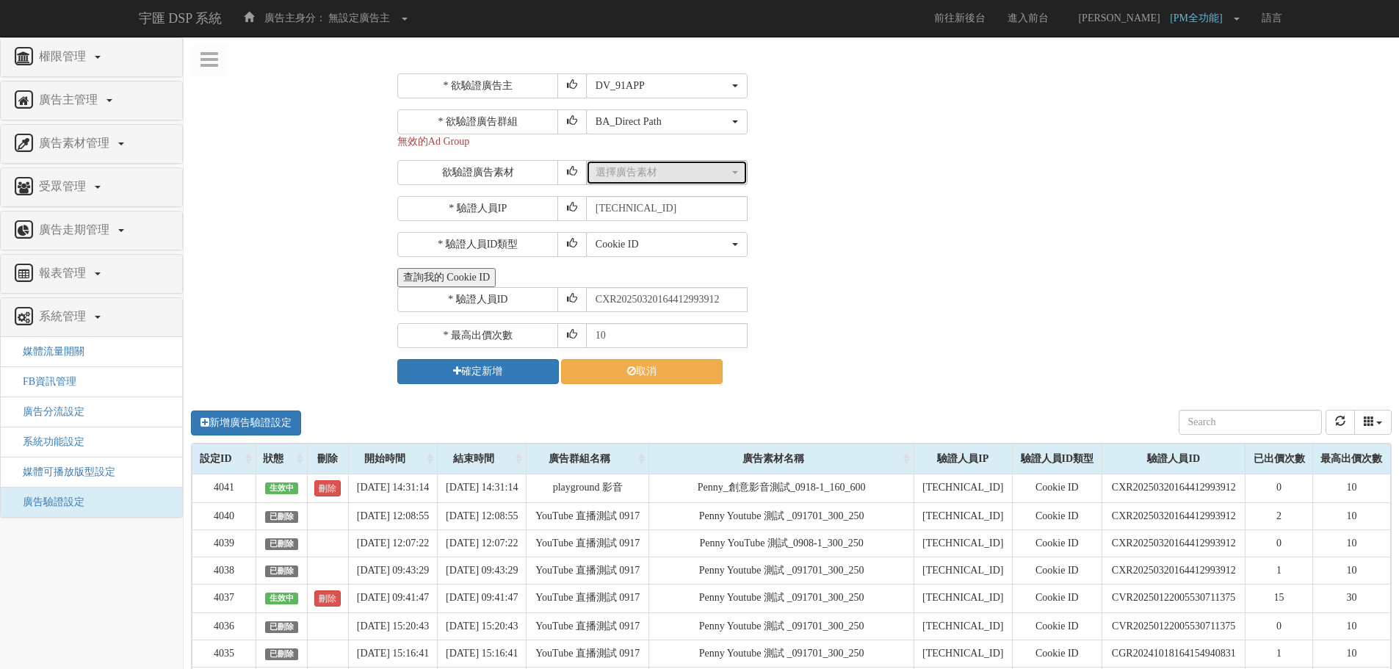
click at [657, 177] on div "選擇廣告素材" at bounding box center [663, 172] width 134 height 15
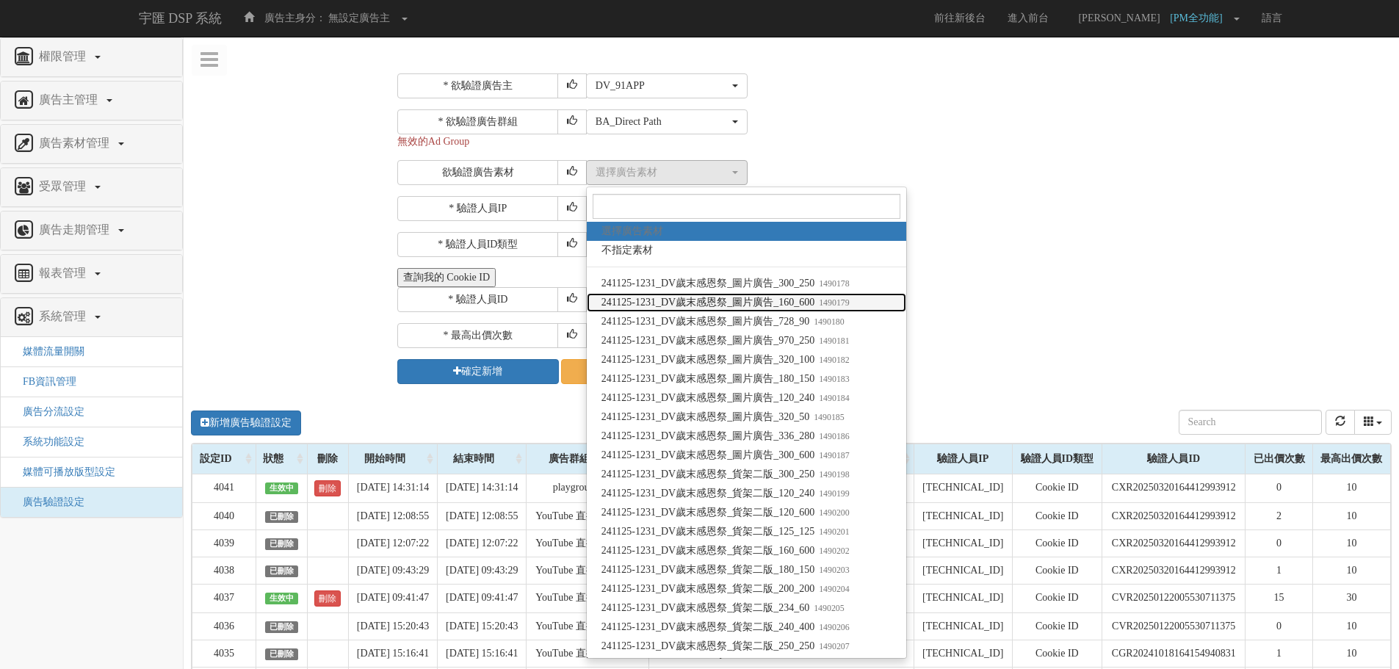
click at [807, 301] on span "241125-1231_DV歲末感恩祭_圖片廣告_160_600 1490179" at bounding box center [726, 302] width 248 height 15
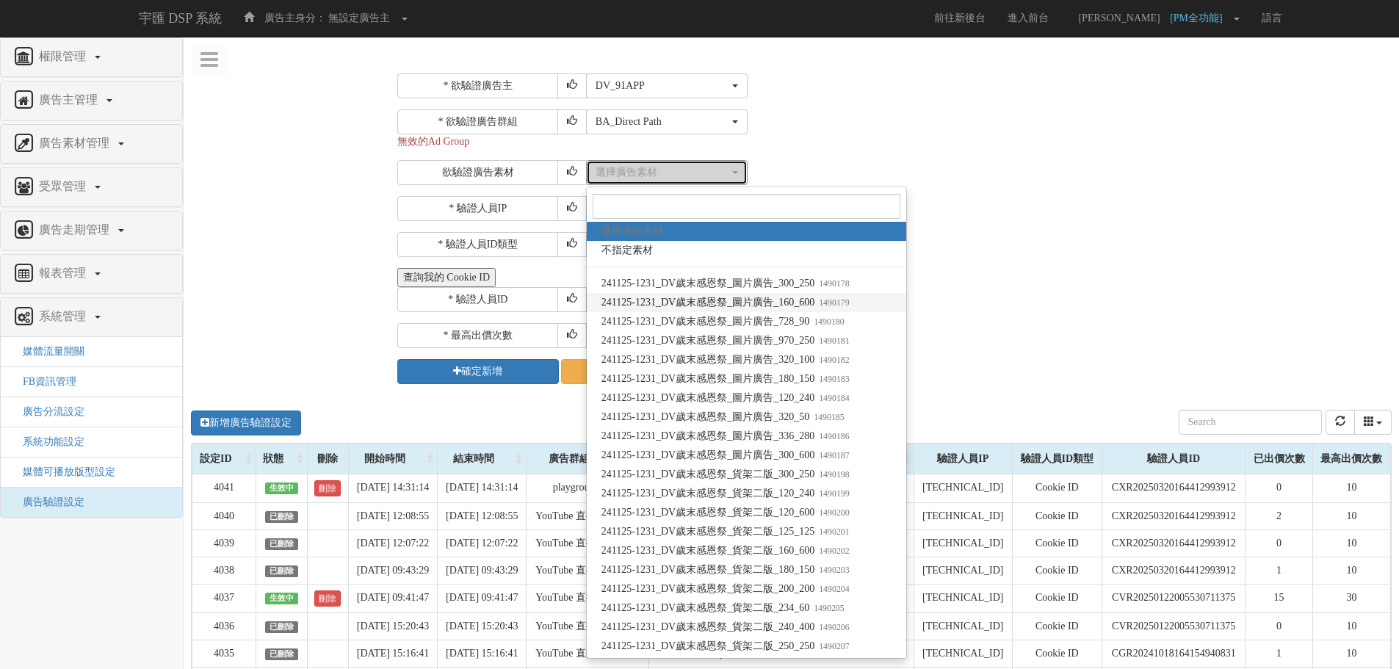
select select "1490179"
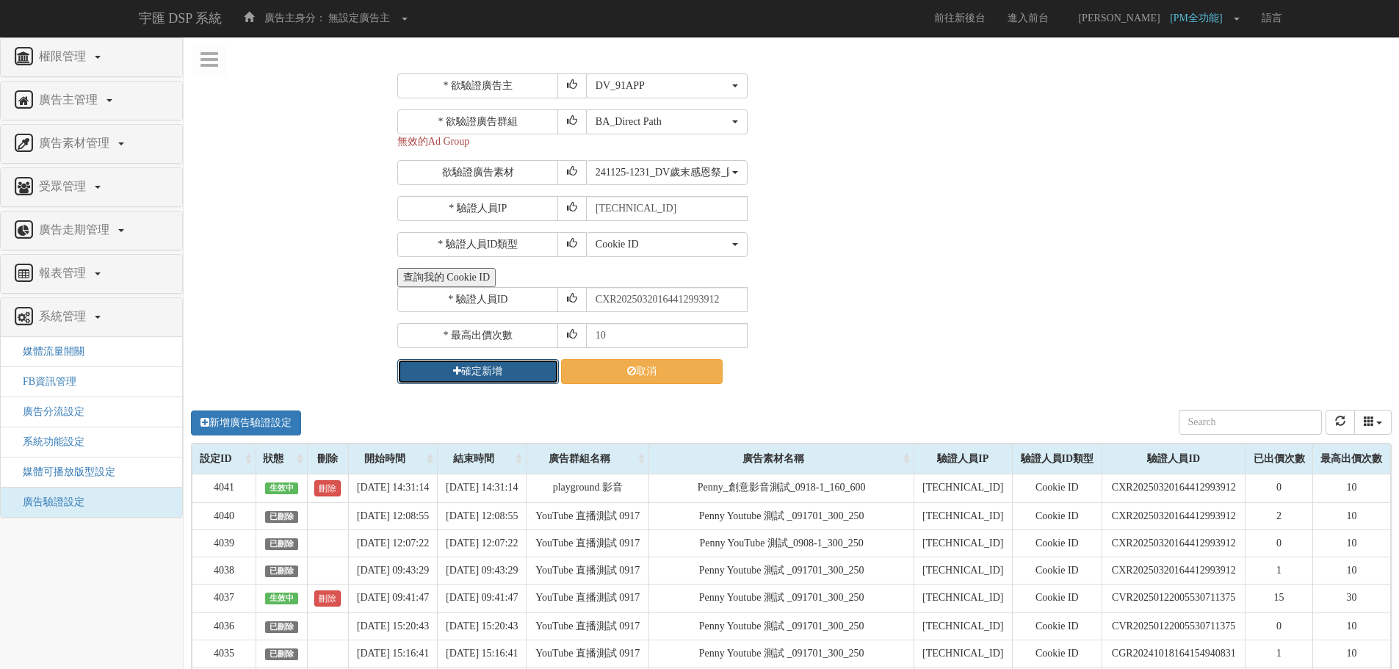
click at [451, 370] on button "確定新增" at bounding box center [478, 371] width 162 height 25
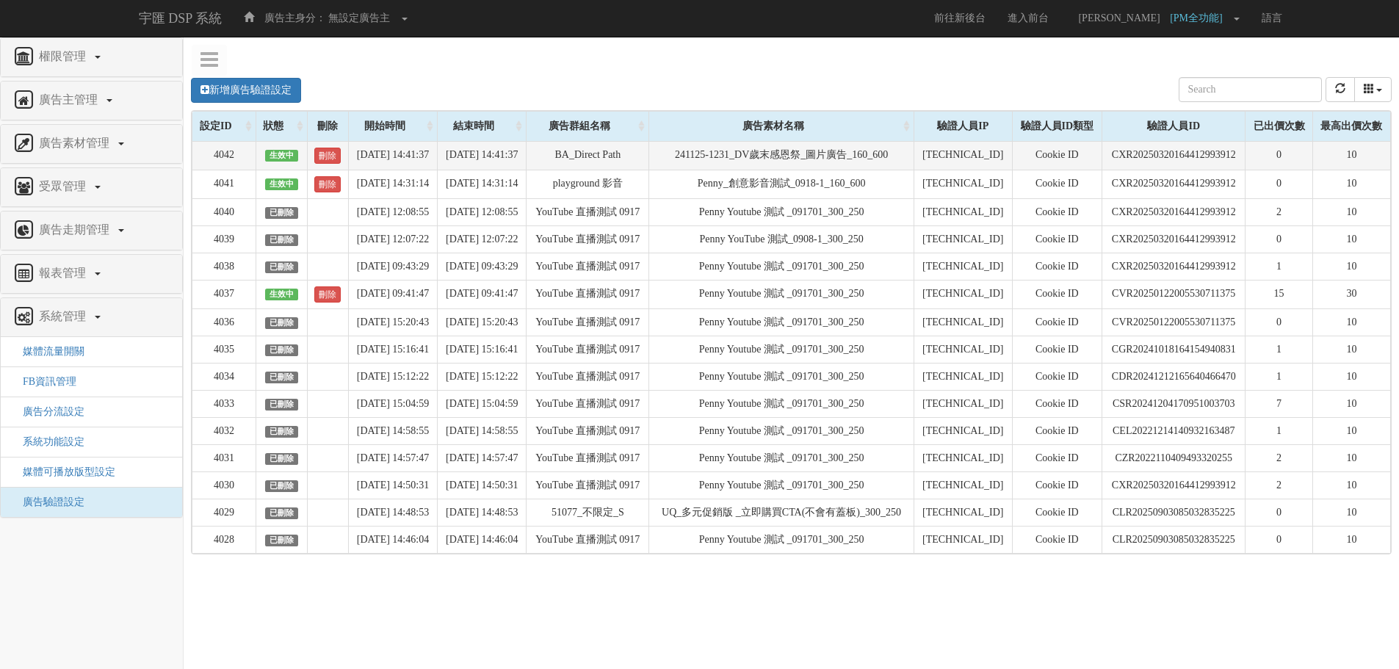
click at [308, 154] on td "刪除" at bounding box center [328, 155] width 41 height 29
click at [318, 158] on link "刪除" at bounding box center [327, 156] width 26 height 16
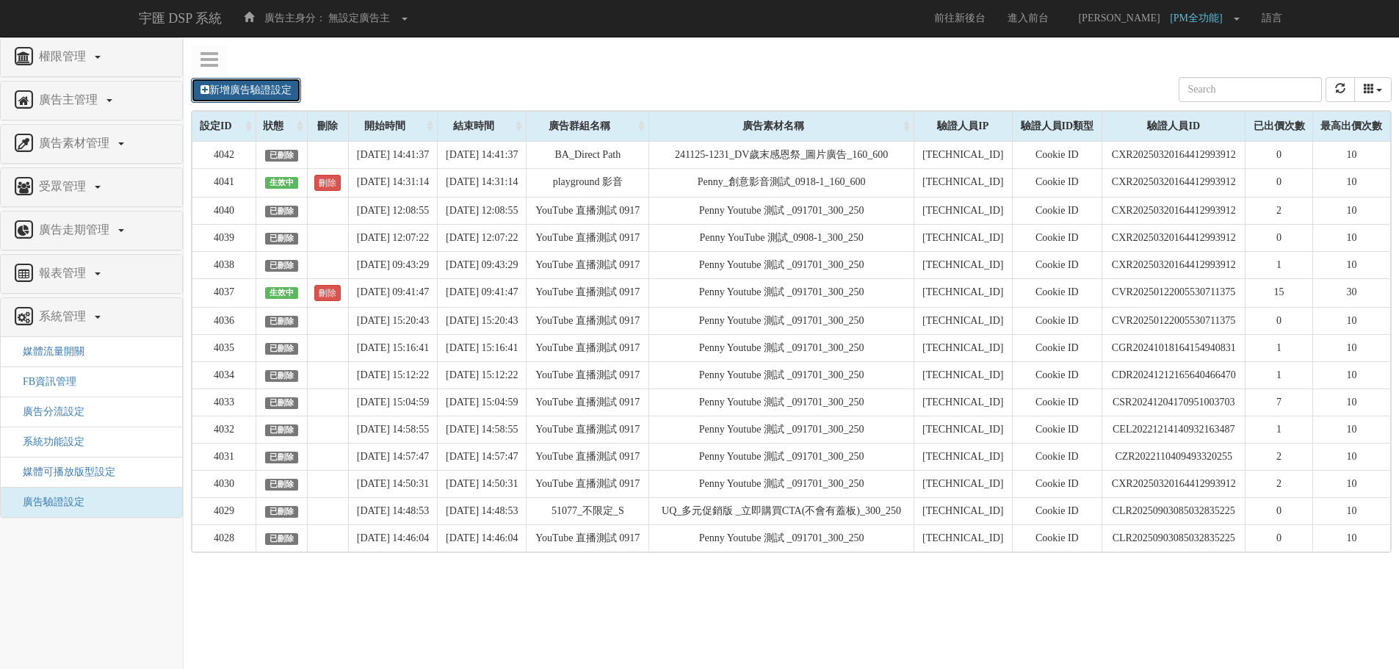
click at [245, 85] on link "新增廣告驗證設定" at bounding box center [246, 90] width 110 height 25
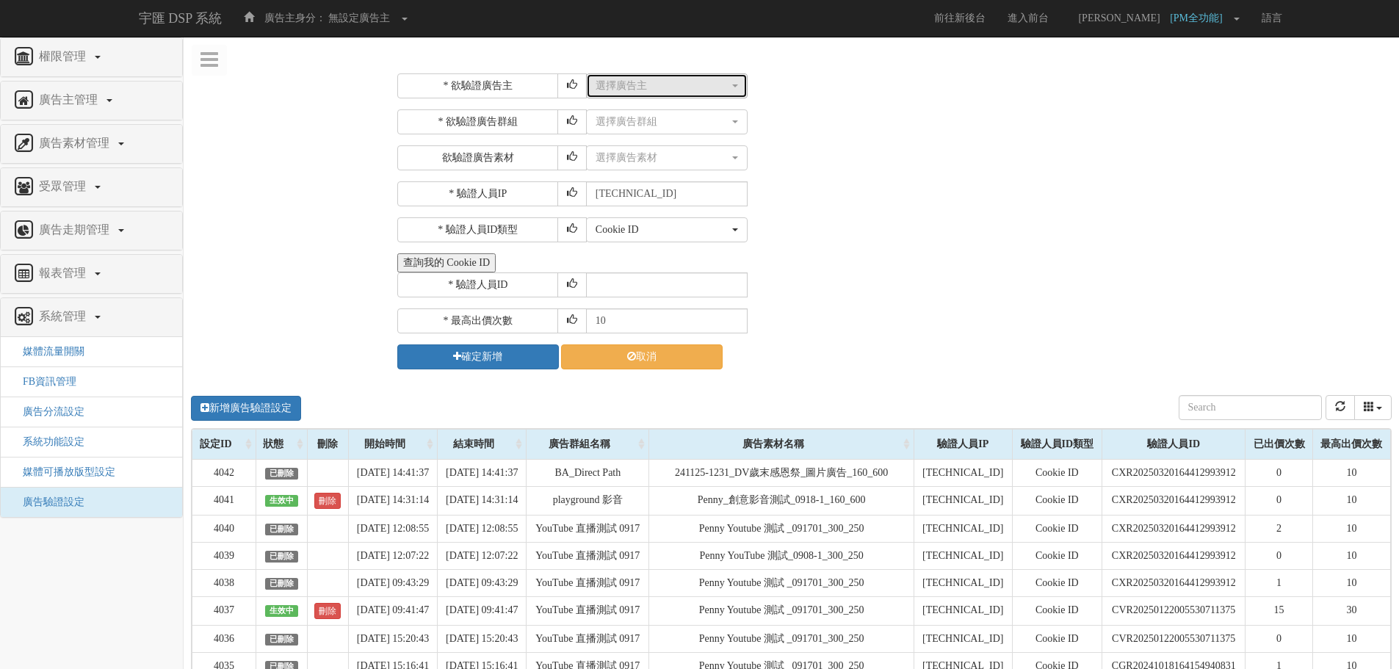
click at [643, 84] on div "選擇廣告主" at bounding box center [663, 86] width 134 height 15
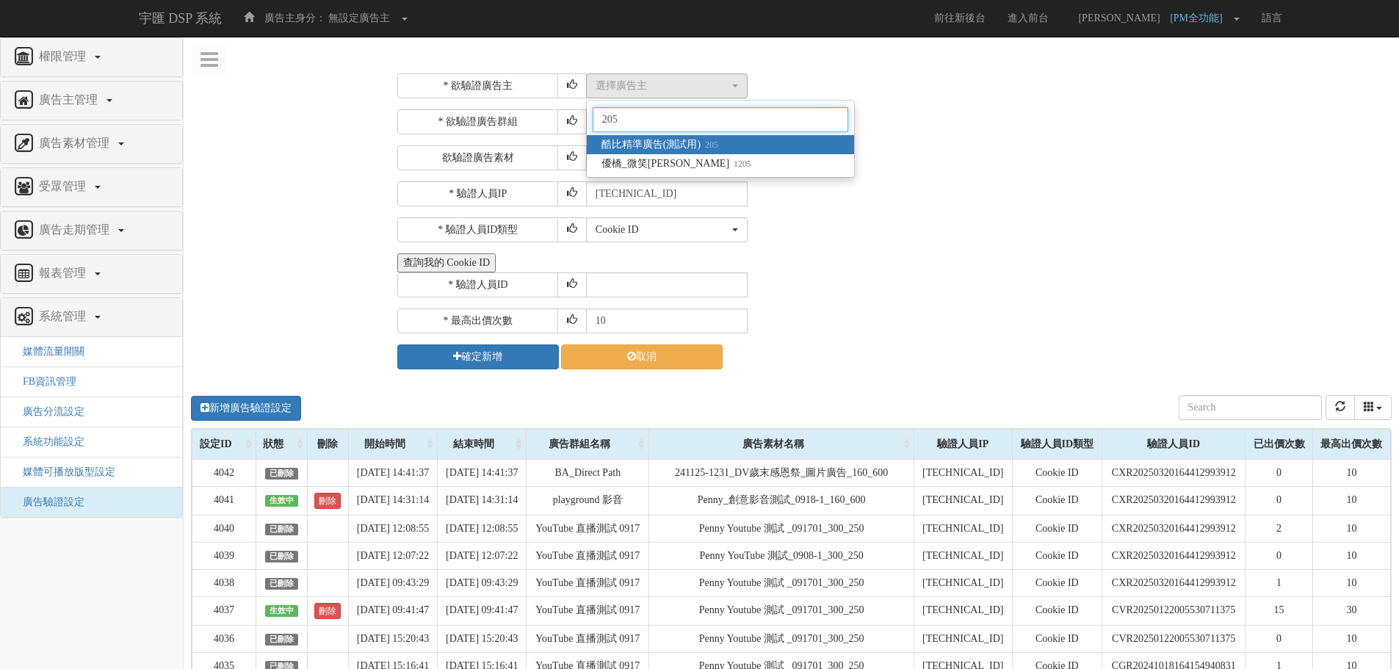
type input "205"
click at [696, 145] on span "酷比精準廣告(測試用) 205" at bounding box center [660, 144] width 117 height 15
select select "205"
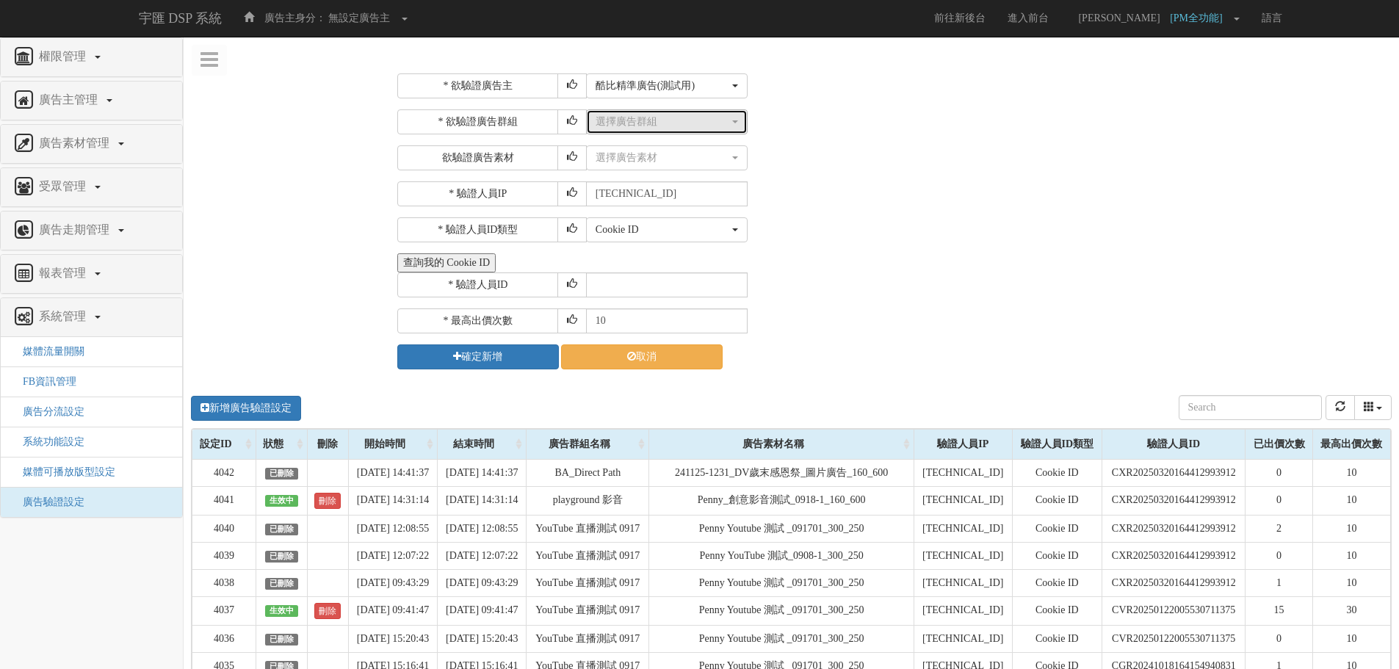
click at [685, 127] on div "選擇廣告群組" at bounding box center [663, 122] width 134 height 15
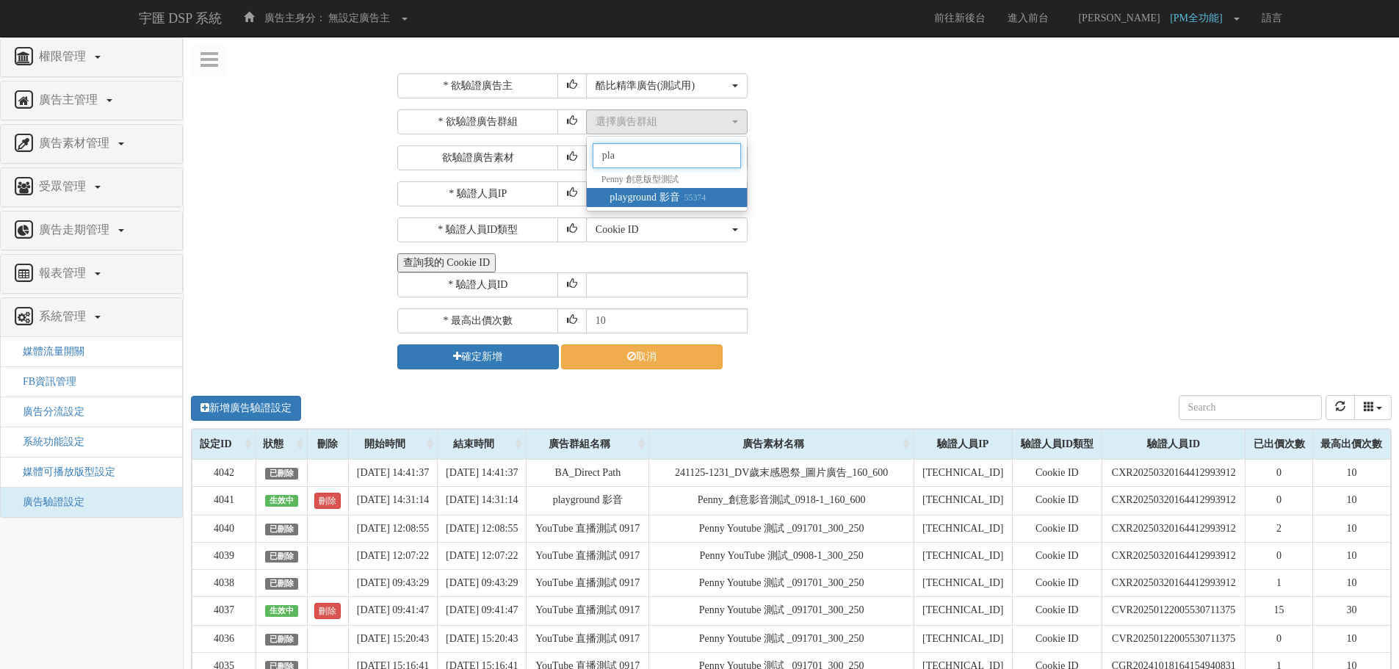
type input "pla"
click at [679, 196] on span "playground 影音 55374" at bounding box center [658, 197] width 96 height 15
select select "55374"
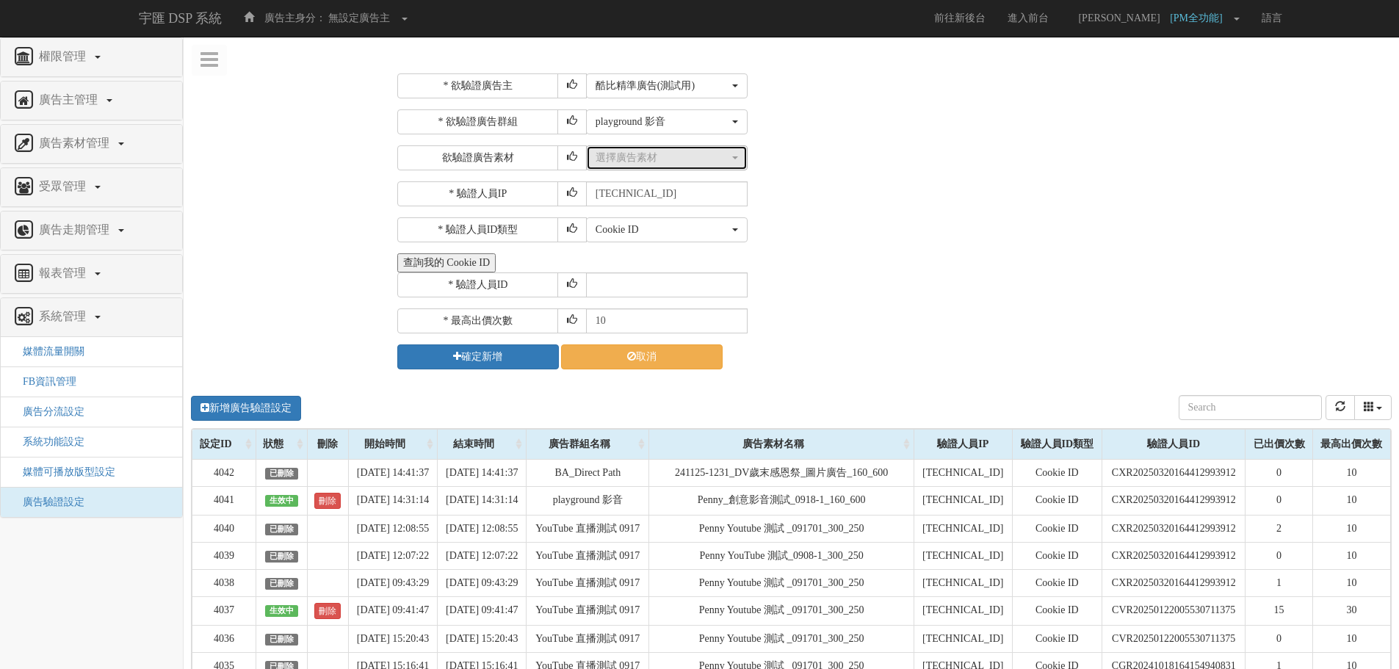
click at [664, 166] on button "選擇廣告素材" at bounding box center [667, 157] width 162 height 25
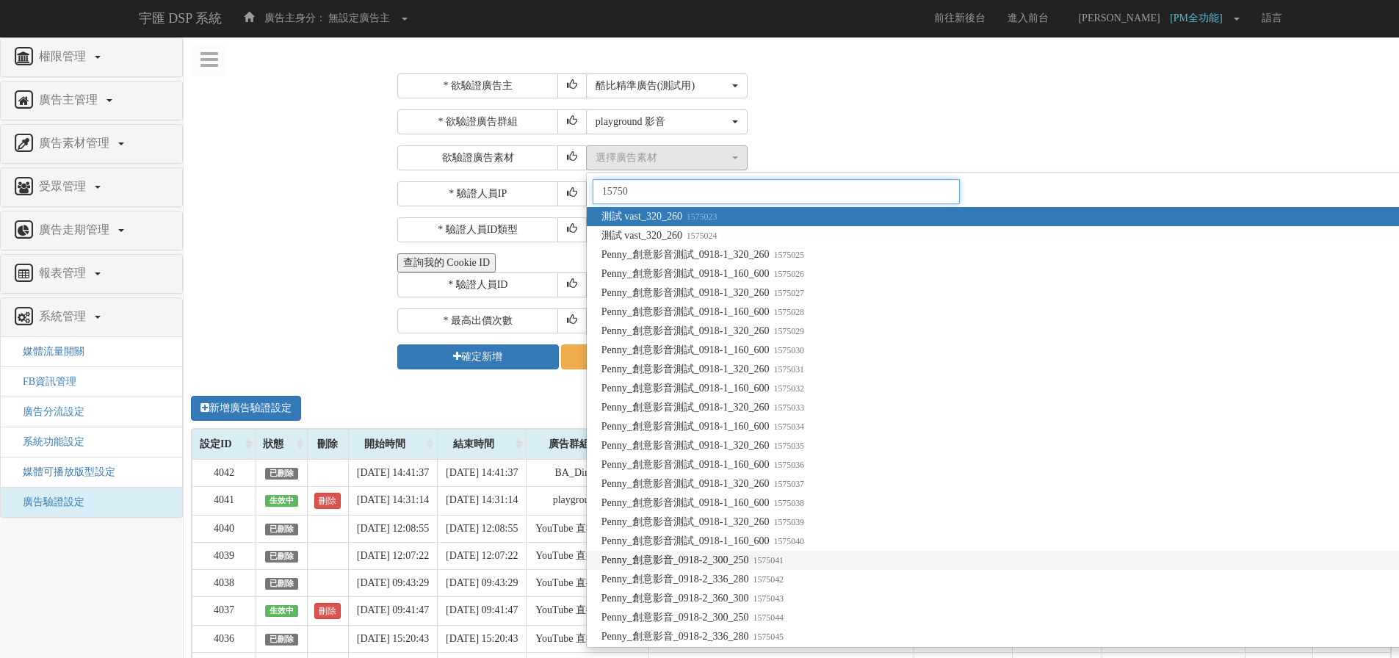
type input "15750"
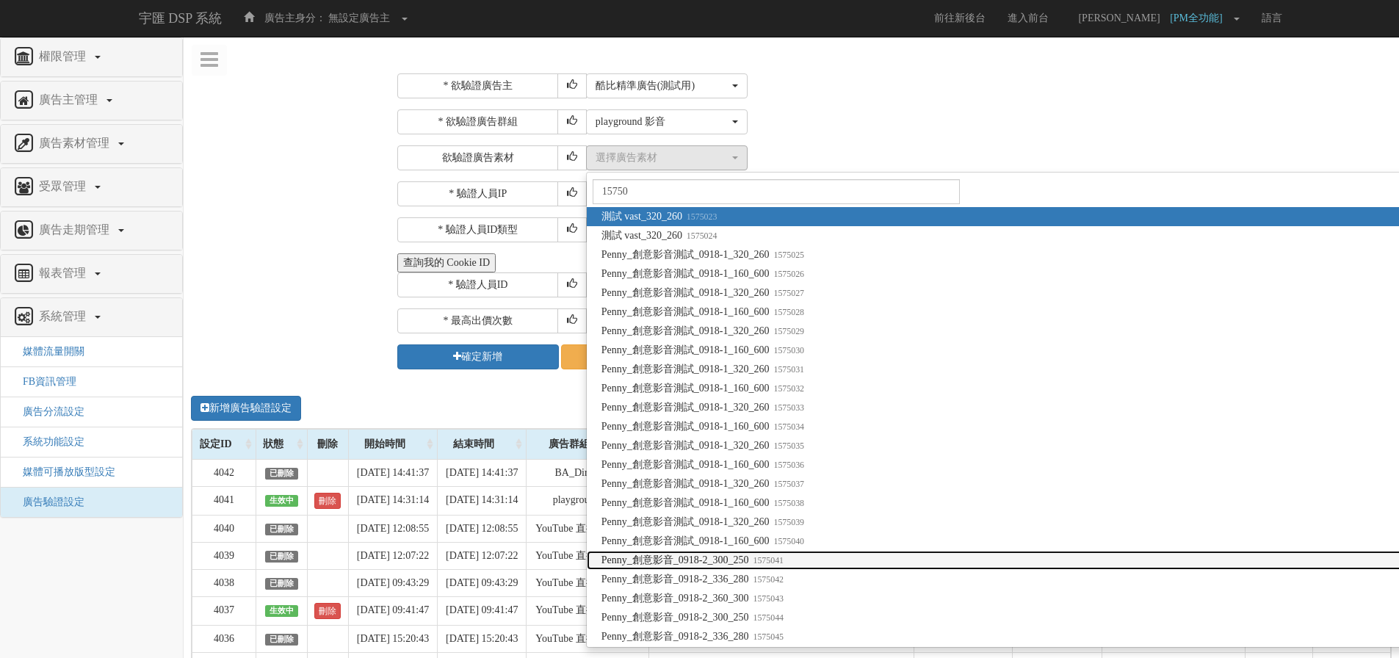
click at [773, 558] on small "1575041" at bounding box center [766, 560] width 35 height 10
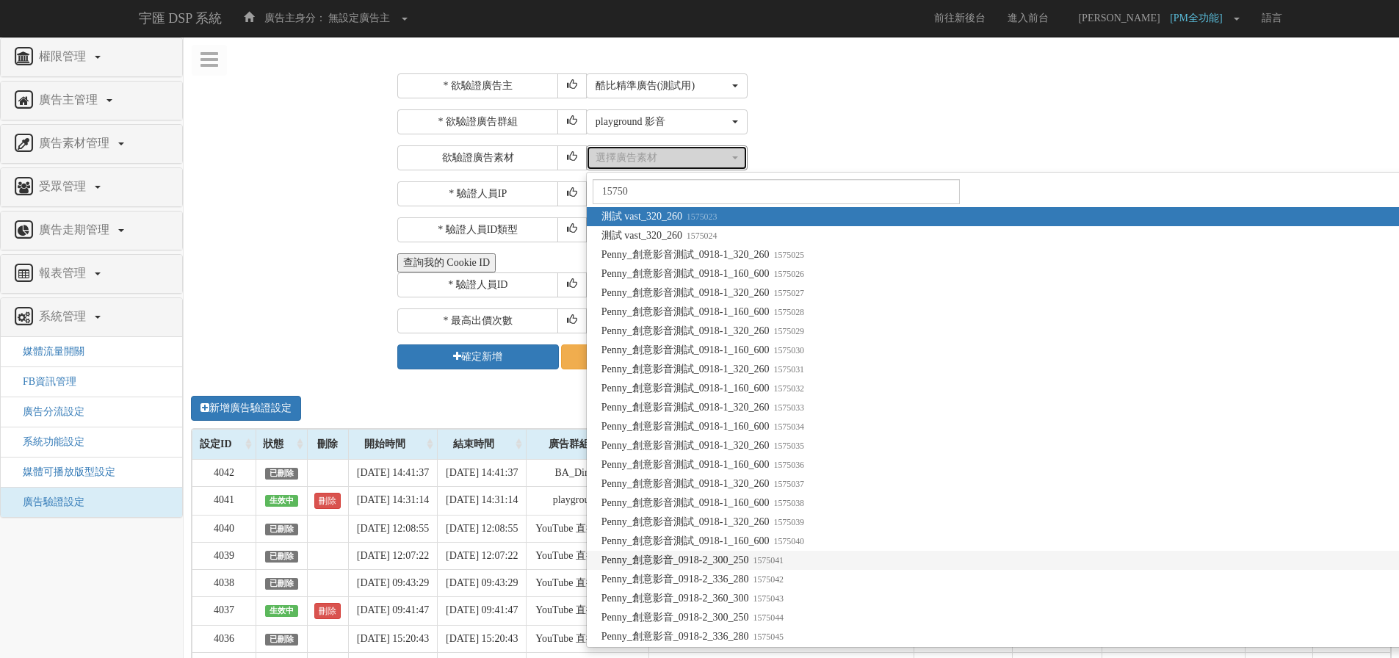
select select "1575041"
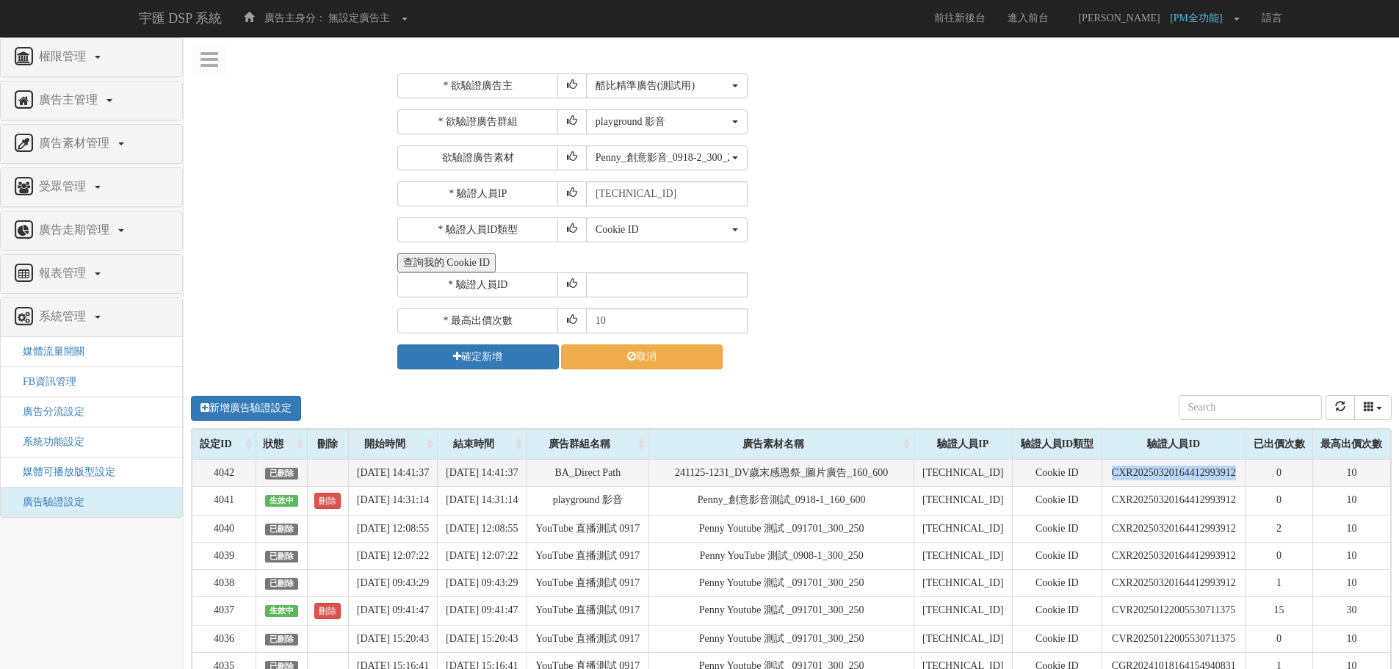
drag, startPoint x: 1248, startPoint y: 475, endPoint x: 1107, endPoint y: 475, distance: 141.0
click at [1107, 475] on td "CXR20250320164412993912" at bounding box center [1174, 472] width 143 height 27
copy td "CXR20250320164412993912"
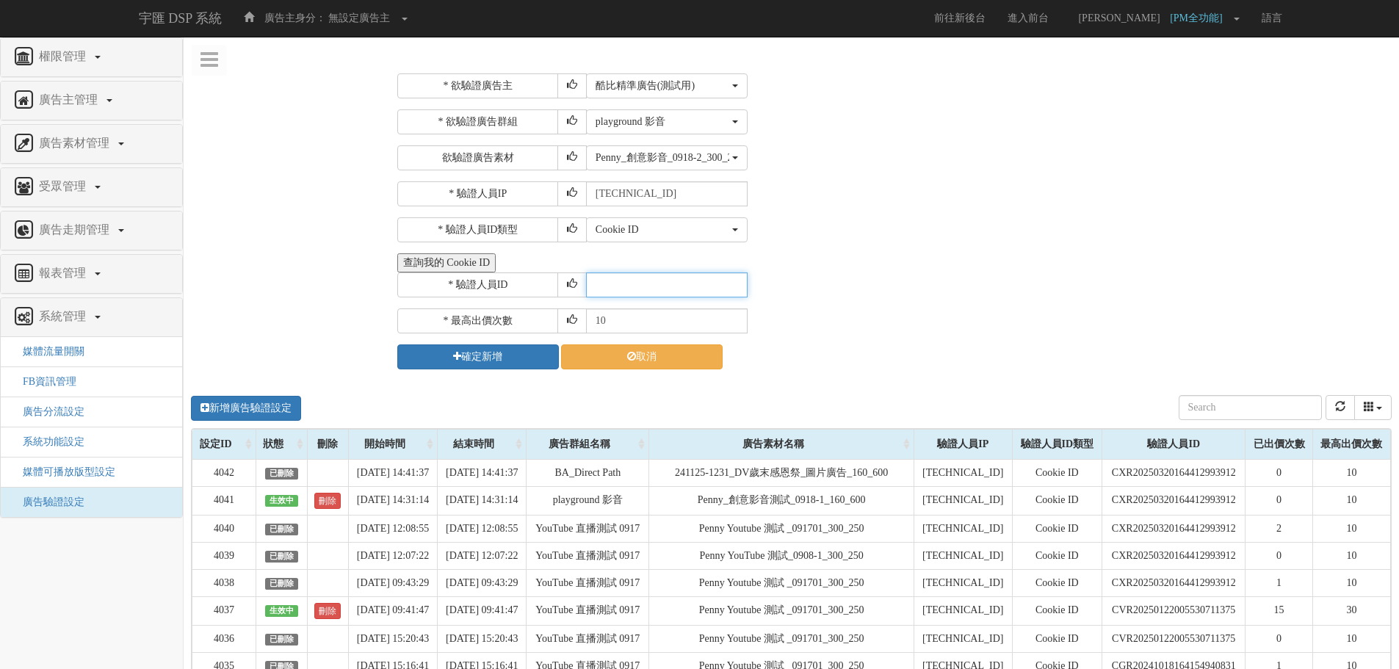
click at [624, 278] on input "text" at bounding box center [667, 285] width 162 height 25
paste input "CXR20250320164412993912"
type input "CXR20250320164412993912"
click at [462, 361] on button "確定新增" at bounding box center [478, 356] width 162 height 25
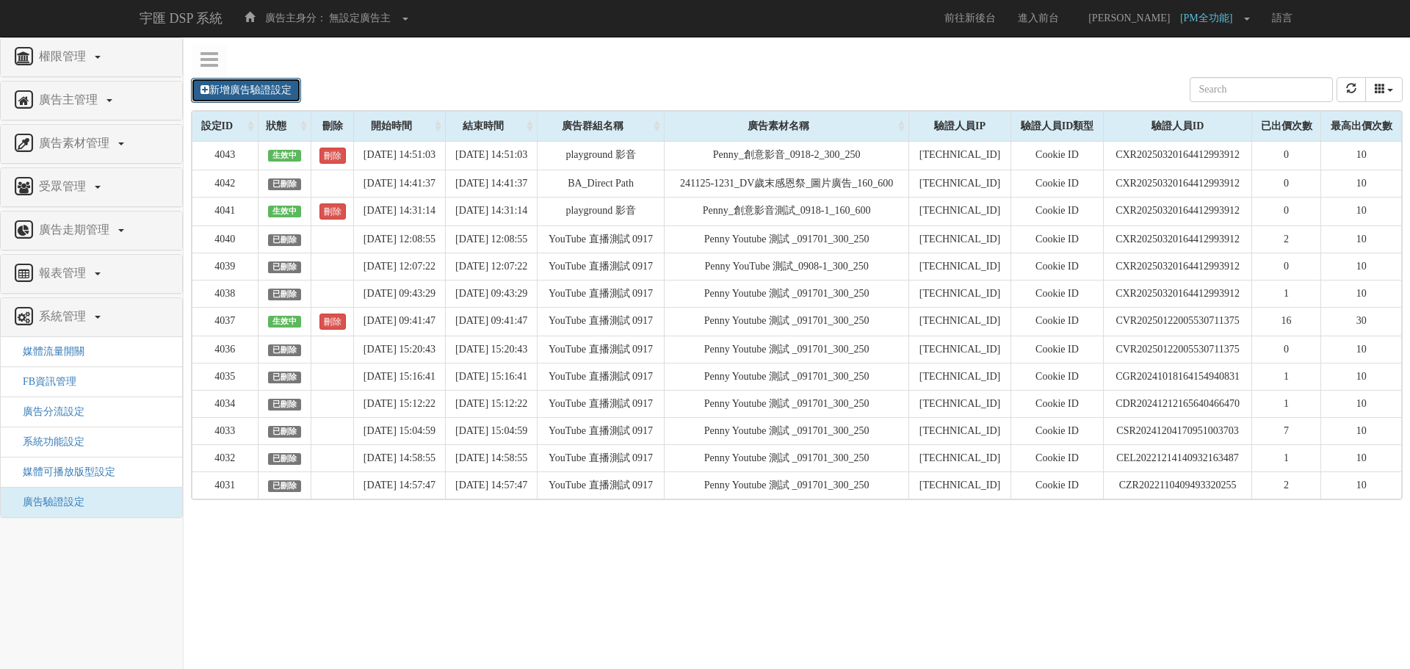
click at [254, 90] on link "新增廣告驗證設定" at bounding box center [246, 90] width 110 height 25
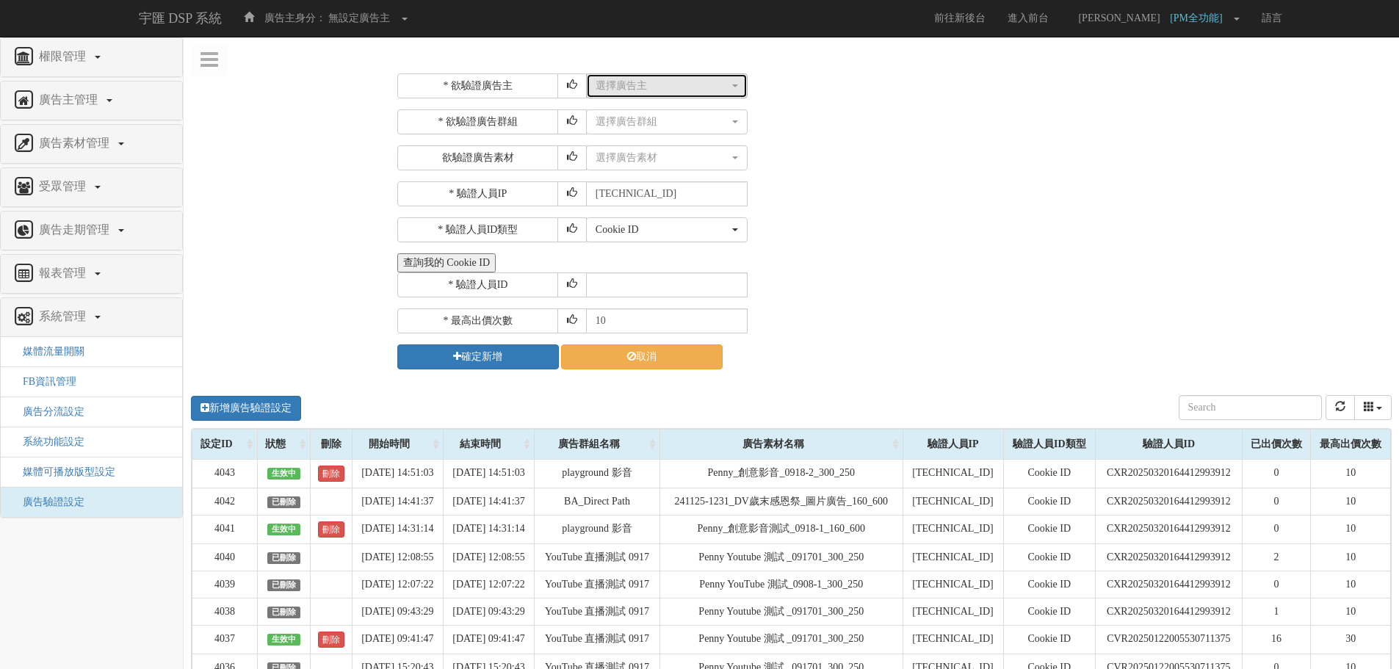
click at [671, 95] on button "選擇廣告主" at bounding box center [667, 85] width 162 height 25
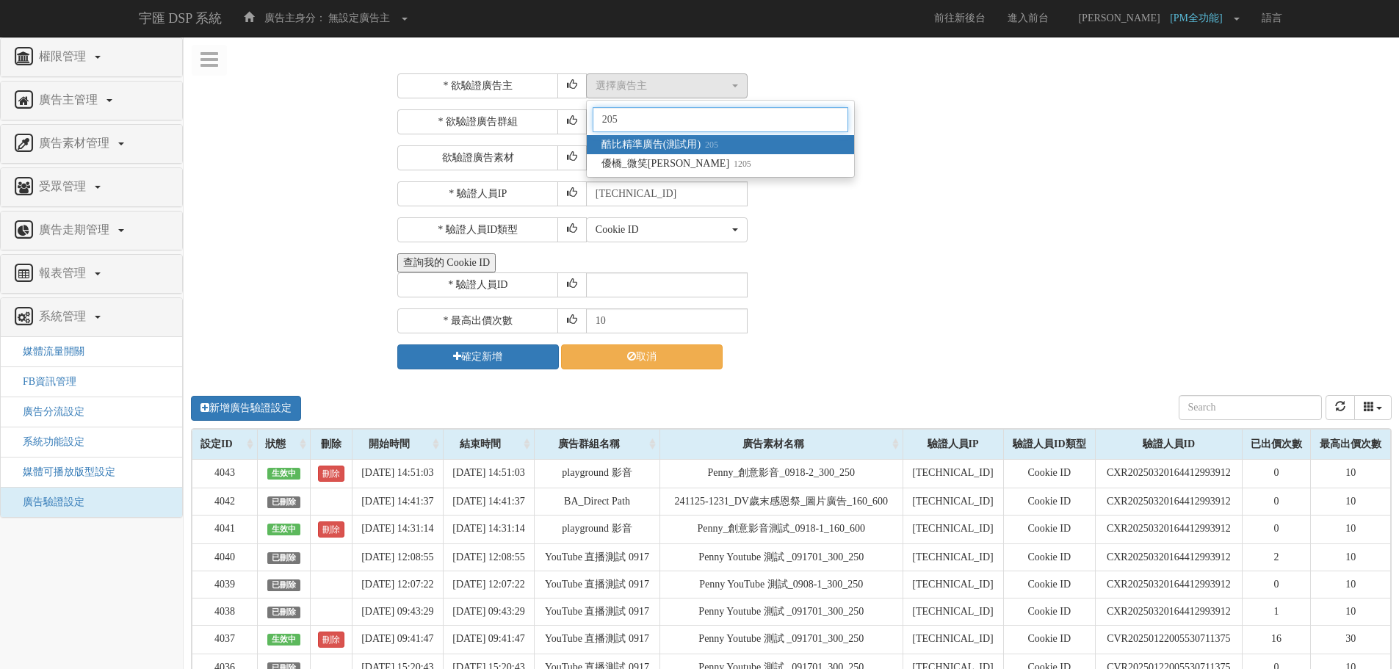
type input "205"
click at [701, 140] on small "205" at bounding box center [710, 145] width 18 height 10
select select "205"
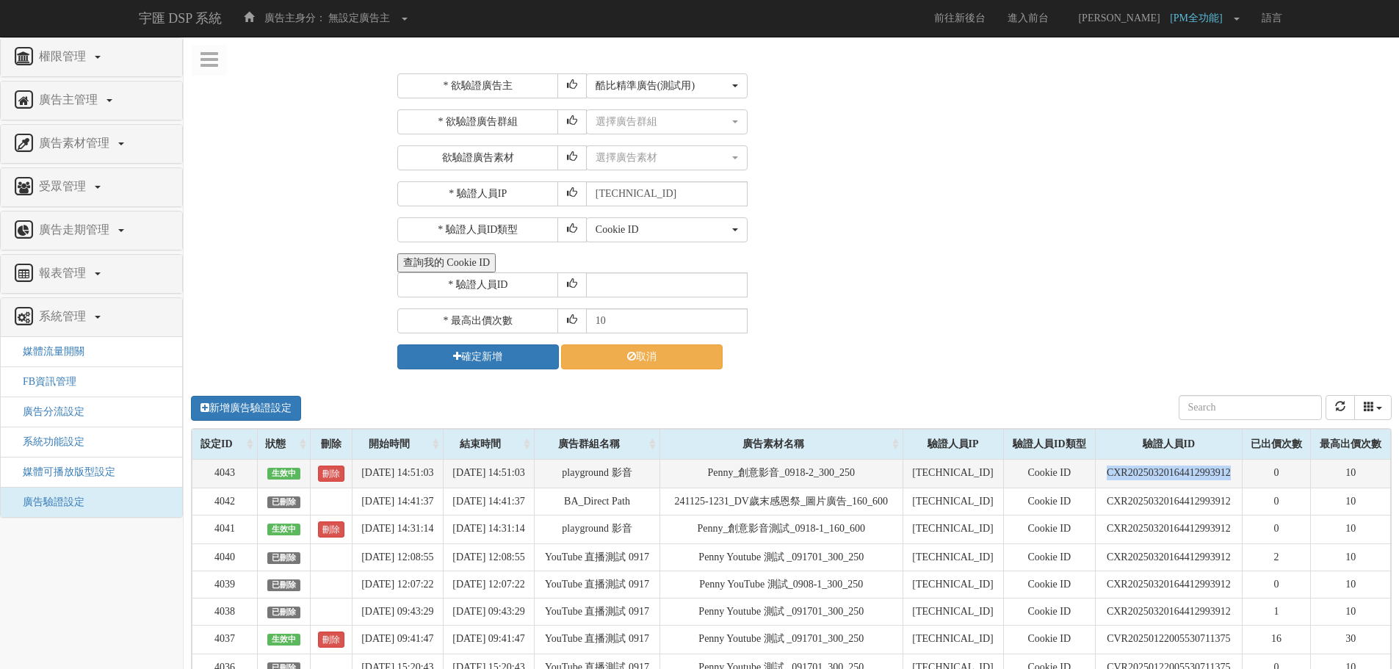
drag, startPoint x: 1250, startPoint y: 472, endPoint x: 1108, endPoint y: 475, distance: 141.8
click at [1108, 475] on td "CXR20250320164412993912" at bounding box center [1168, 473] width 147 height 29
copy td "CXR20250320164412993912"
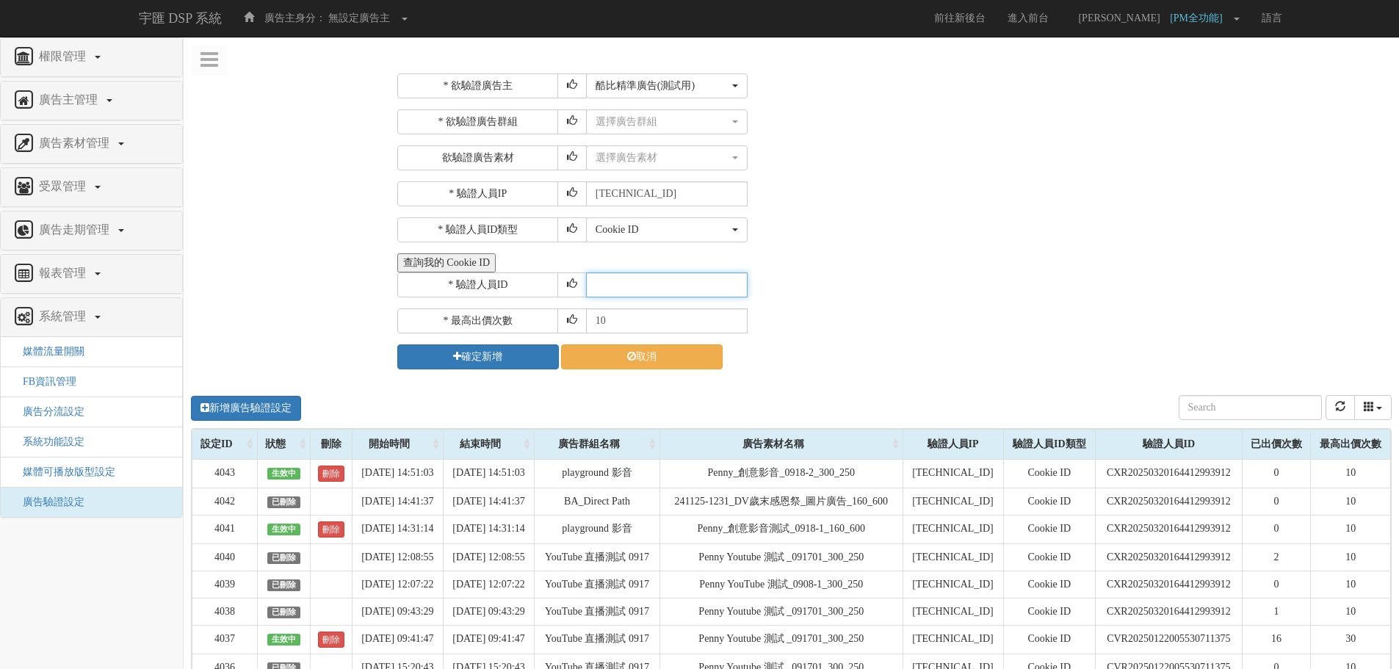
click at [656, 285] on input "text" at bounding box center [667, 285] width 162 height 25
paste input "CXR20250320164412993912"
type input "CXR20250320164412993912"
click at [641, 115] on div "選擇廣告群組" at bounding box center [663, 122] width 134 height 15
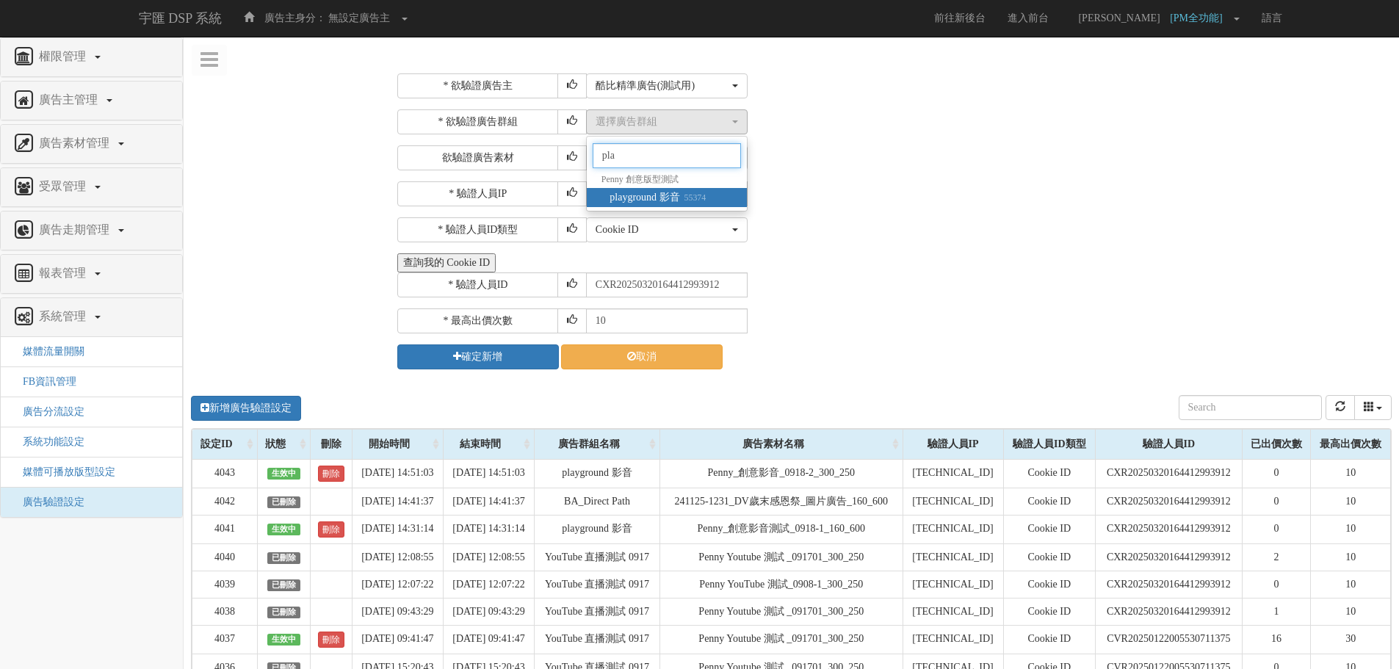
type input "pla"
click at [634, 196] on span "playground 影音 55374" at bounding box center [658, 197] width 96 height 15
select select "55374"
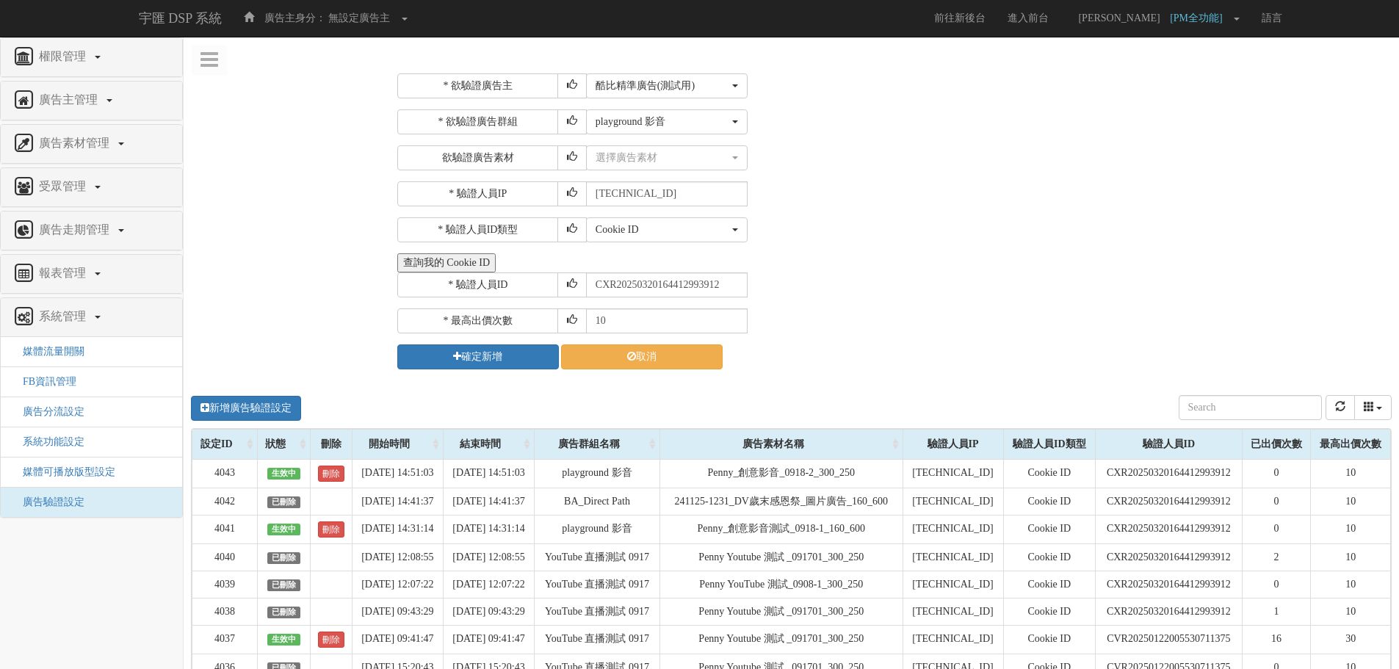
click at [640, 173] on div "* 欲驗證廣告主 選擇廣告主 特力+ 科技紫薇網 Momo Uniqlo EFShop 樂天 屈臣氏Watsons sinyi 信義房屋 S2_Brands白…" at bounding box center [892, 221] width 991 height 296
click at [640, 166] on button "選擇廣告素材" at bounding box center [667, 157] width 162 height 25
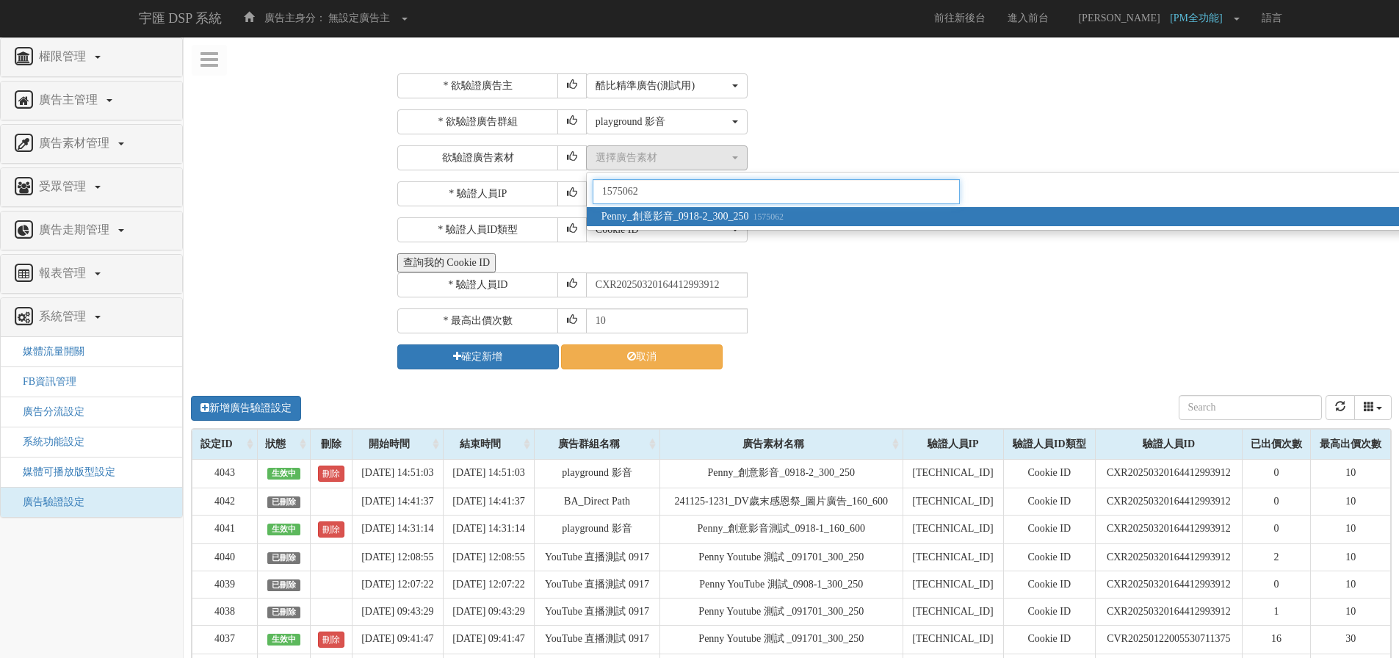
type input "1575062"
click at [688, 225] on link "Penny_創意影音_0918-2_300_250 1575062" at bounding box center [1323, 216] width 1473 height 19
select select "1575062"
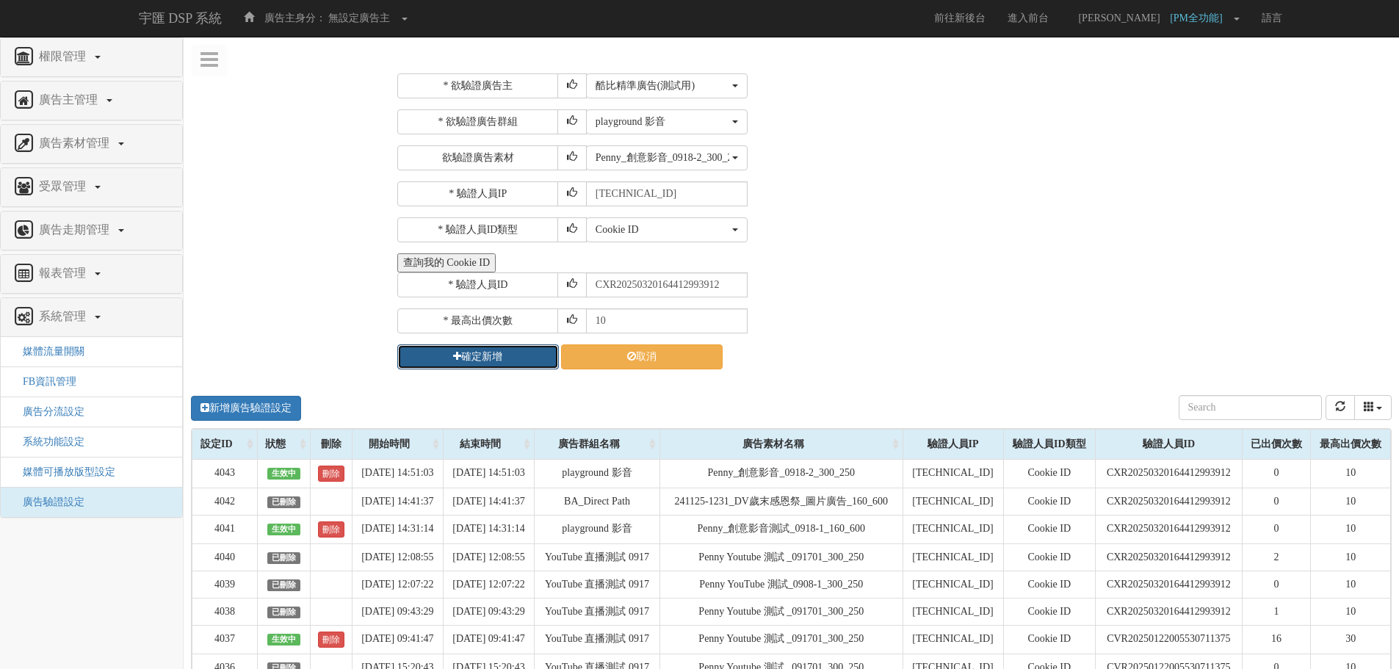
click at [473, 365] on button "確定新增" at bounding box center [478, 356] width 162 height 25
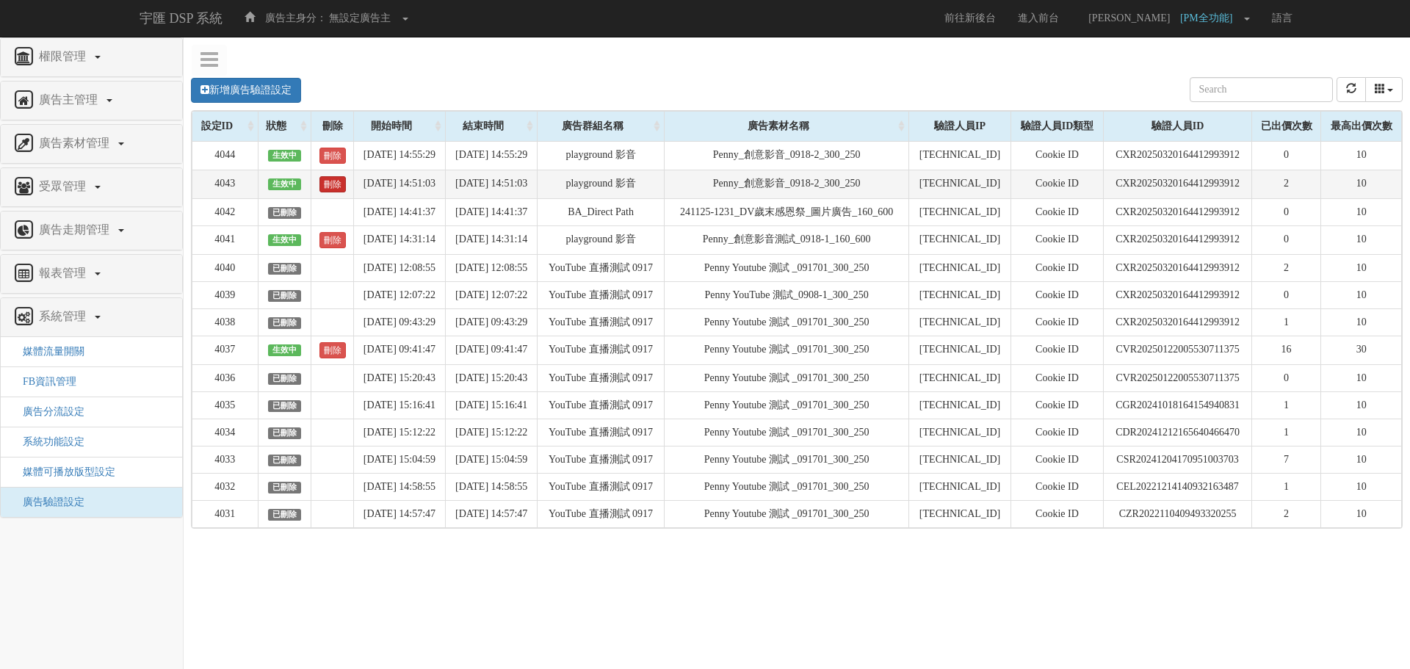
click at [328, 189] on link "刪除" at bounding box center [333, 184] width 26 height 16
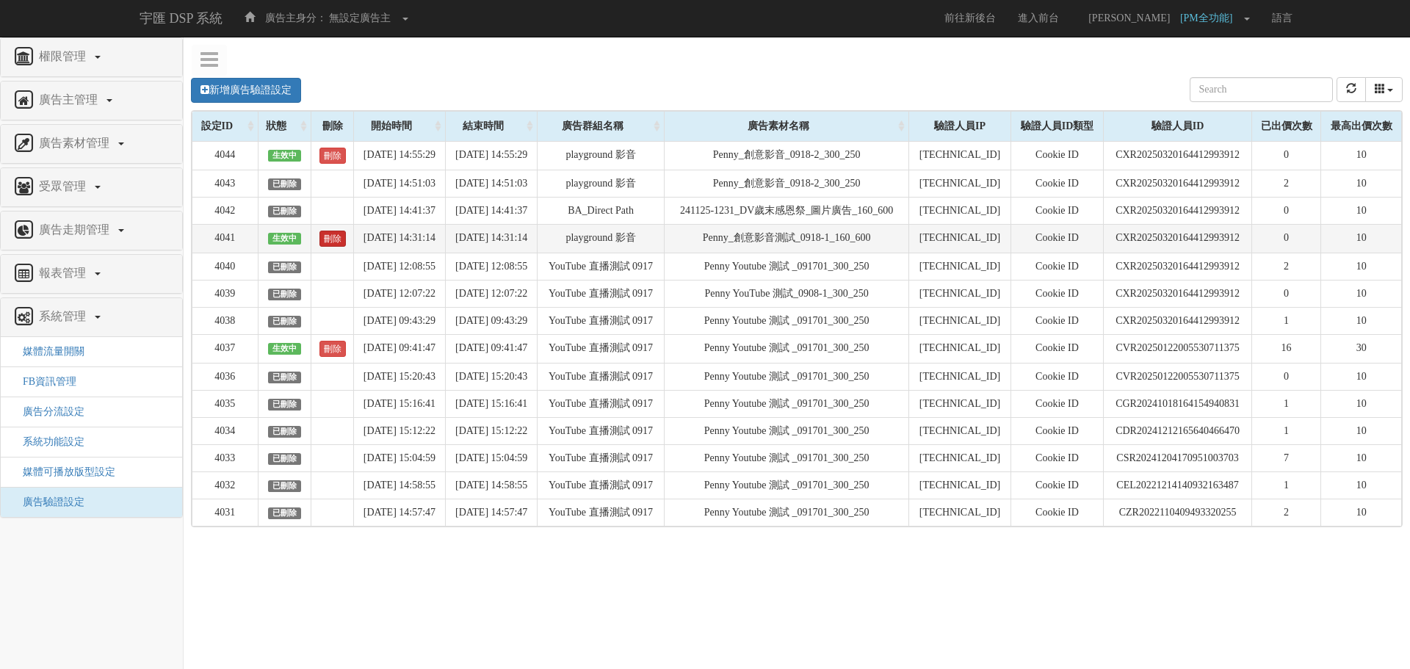
click at [320, 238] on link "刪除" at bounding box center [333, 239] width 26 height 16
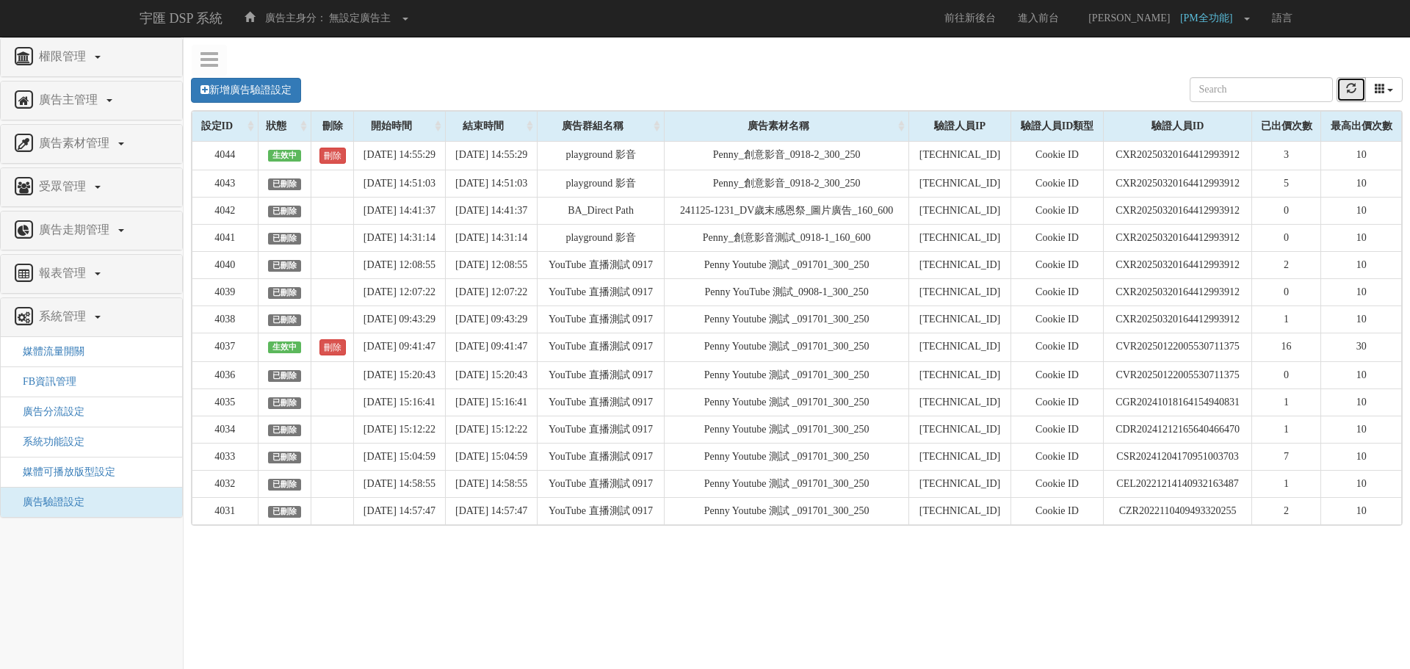
click at [1357, 93] on button "refresh" at bounding box center [1351, 89] width 29 height 25
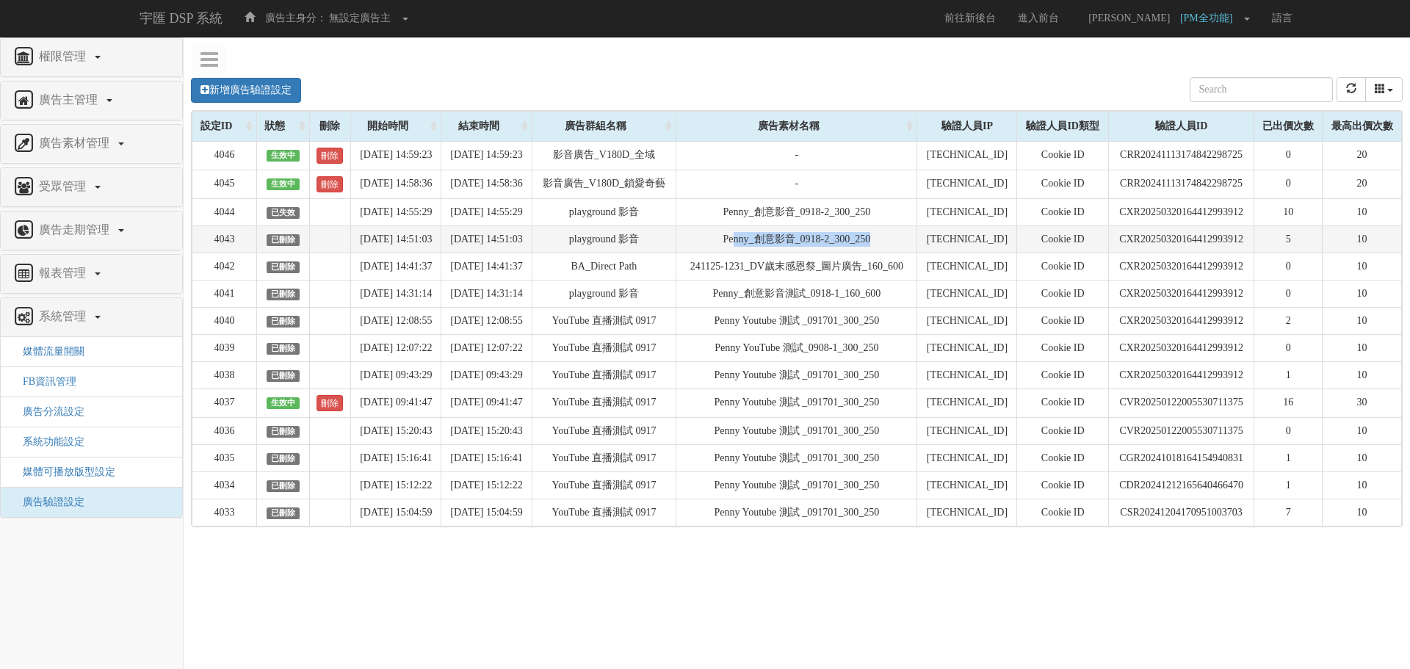
drag, startPoint x: 922, startPoint y: 242, endPoint x: 756, endPoint y: 248, distance: 166.1
click at [756, 248] on td "Penny_創意影音_0918-2_300_250" at bounding box center [797, 239] width 241 height 27
